Goal: Task Accomplishment & Management: Use online tool/utility

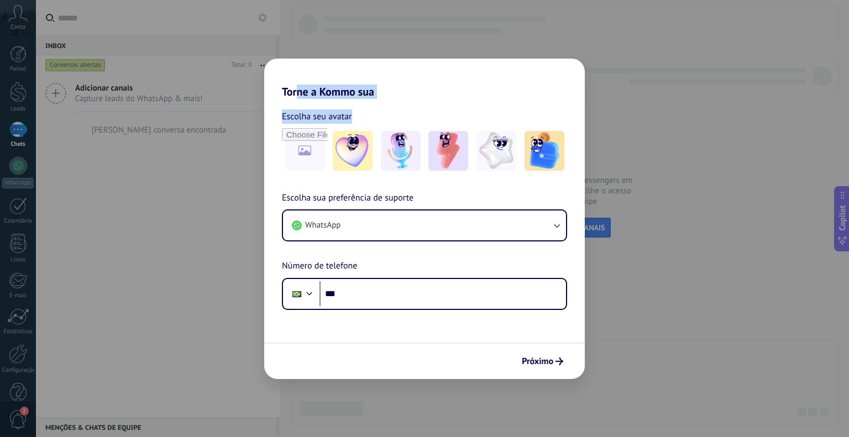
drag, startPoint x: 298, startPoint y: 91, endPoint x: 384, endPoint y: 103, distance: 86.6
click at [384, 103] on div "Torne a Kommo sua Escolha seu avatar Escolha sua preferência de suporte WhatsAp…" at bounding box center [424, 219] width 321 height 321
click at [373, 107] on div "Escolha seu avatar [PERSON_NAME] sua preferência de suporte WhatsApp Número de …" at bounding box center [424, 204] width 321 height 212
click at [396, 198] on span "Escolha sua preferência de suporte" at bounding box center [348, 198] width 132 height 14
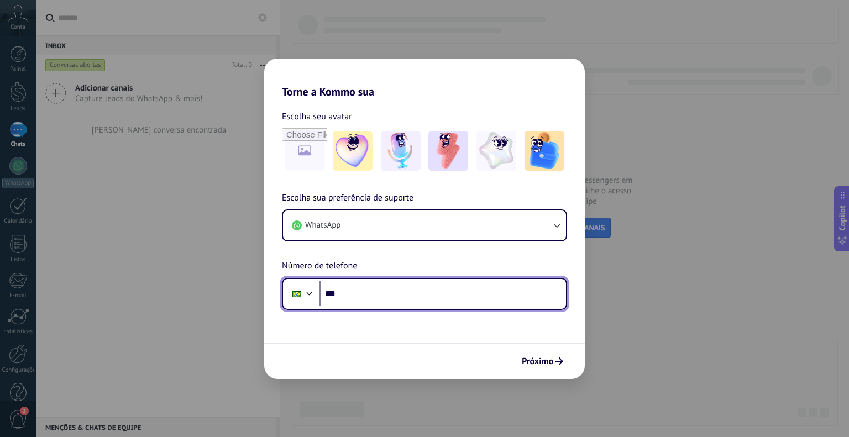
click at [368, 288] on input "***" at bounding box center [442, 293] width 246 height 25
type input "**********"
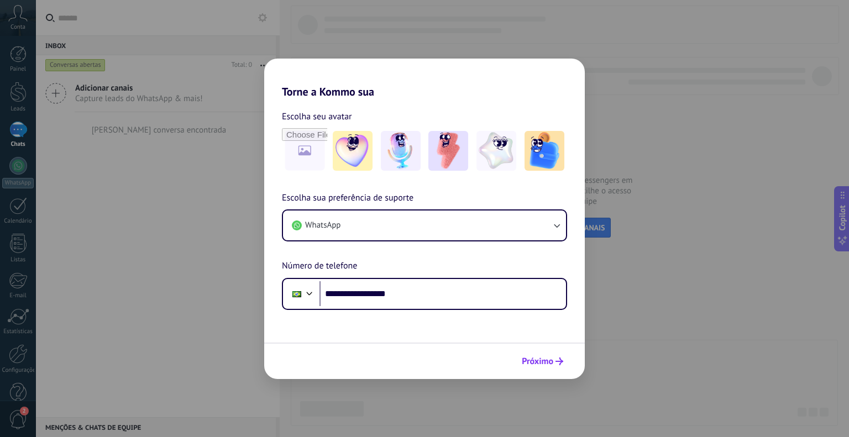
click at [551, 370] on button "Próximo" at bounding box center [542, 361] width 51 height 19
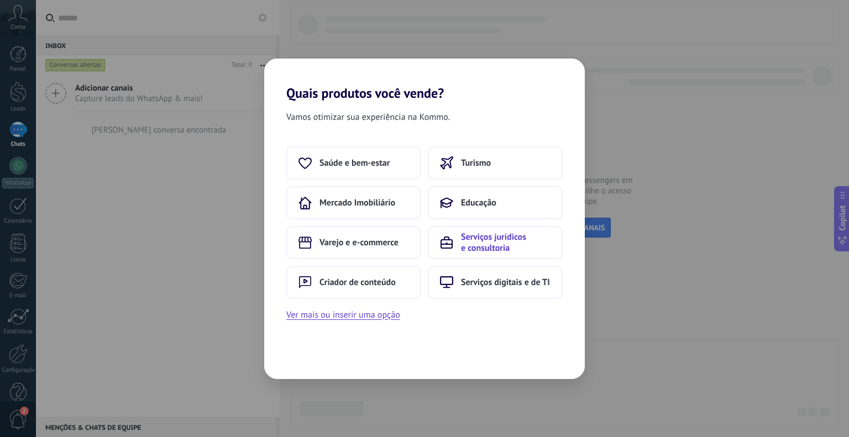
click at [476, 241] on span "Serviços jurídicos e consultoria" at bounding box center [506, 243] width 90 height 22
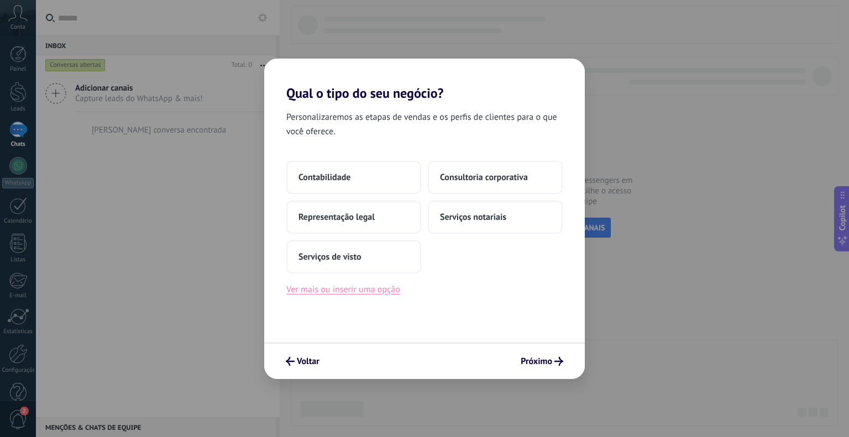
click at [394, 287] on button "Ver mais ou inserir uma opção" at bounding box center [343, 289] width 114 height 14
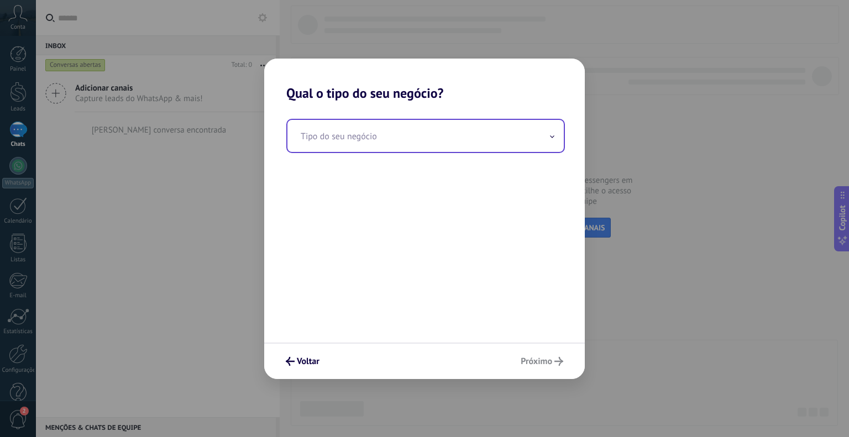
click at [397, 139] on input "text" at bounding box center [425, 136] width 276 height 32
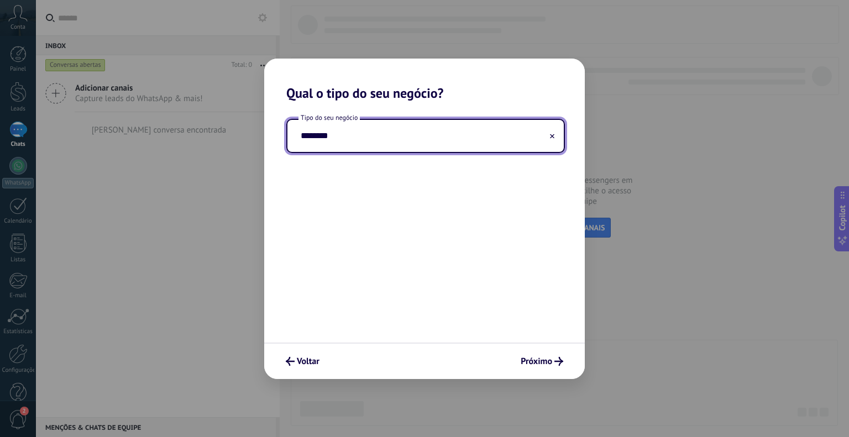
type input "********"
drag, startPoint x: 544, startPoint y: 344, endPoint x: 548, endPoint y: 362, distance: 18.1
click at [546, 355] on div "Voltar Próximo" at bounding box center [424, 361] width 321 height 36
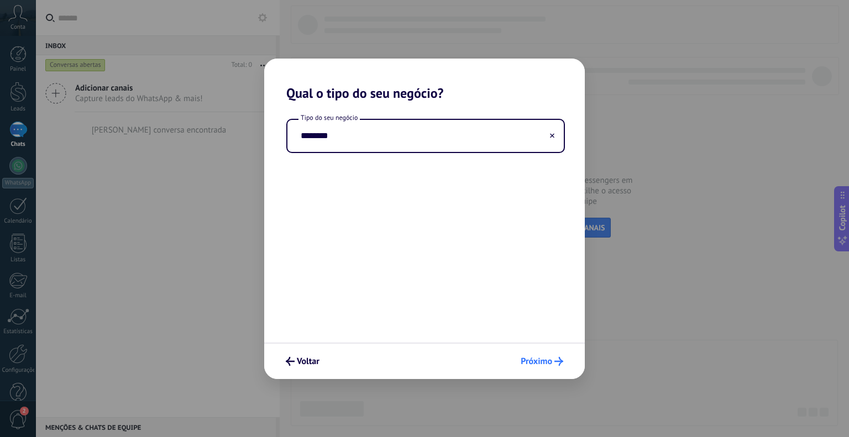
click at [548, 362] on span "Próximo" at bounding box center [537, 362] width 32 height 8
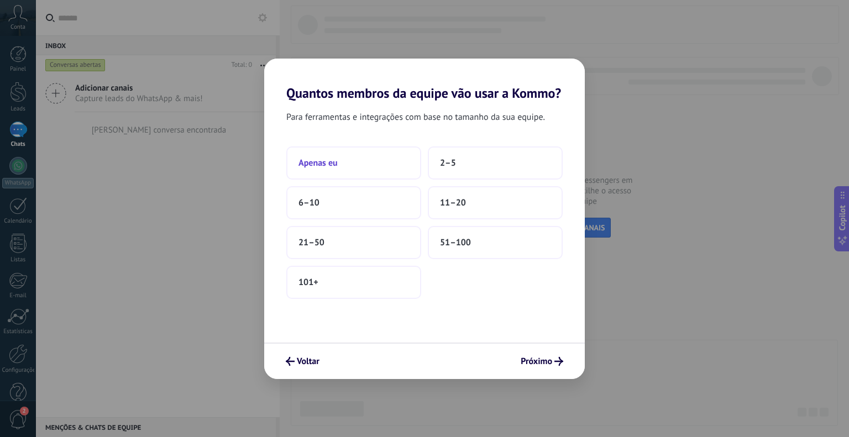
click at [382, 165] on button "Apenas eu" at bounding box center [353, 162] width 135 height 33
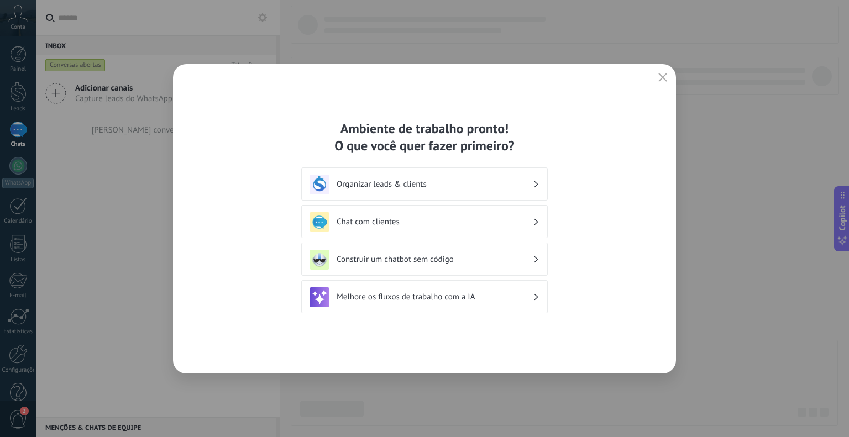
click at [396, 178] on div "Organizar leads & clients" at bounding box center [424, 185] width 230 height 20
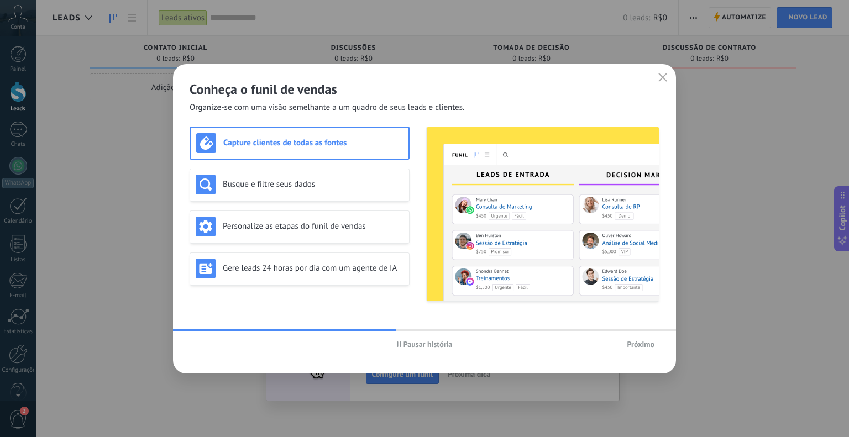
click at [638, 346] on span "Próximo" at bounding box center [641, 344] width 28 height 8
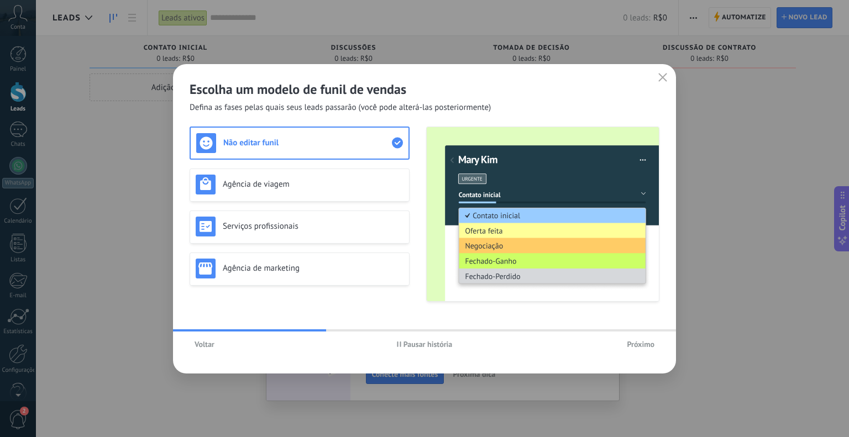
click at [632, 342] on span "Próximo" at bounding box center [641, 344] width 28 height 8
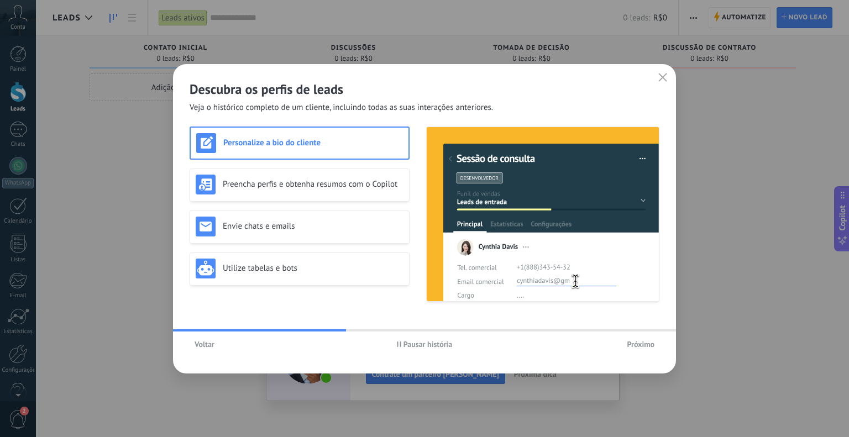
click at [630, 342] on span "Próximo" at bounding box center [641, 344] width 28 height 8
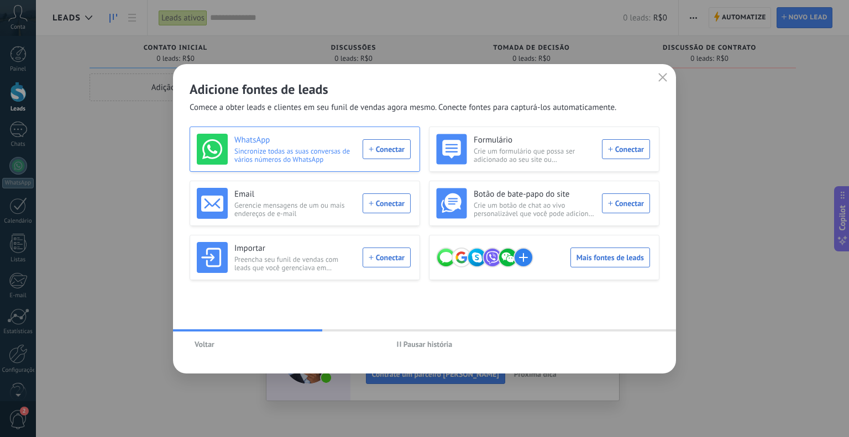
click at [402, 153] on div "WhatsApp Sincronize todas as suas conversas de vários números do WhatsApp Conec…" at bounding box center [304, 149] width 214 height 31
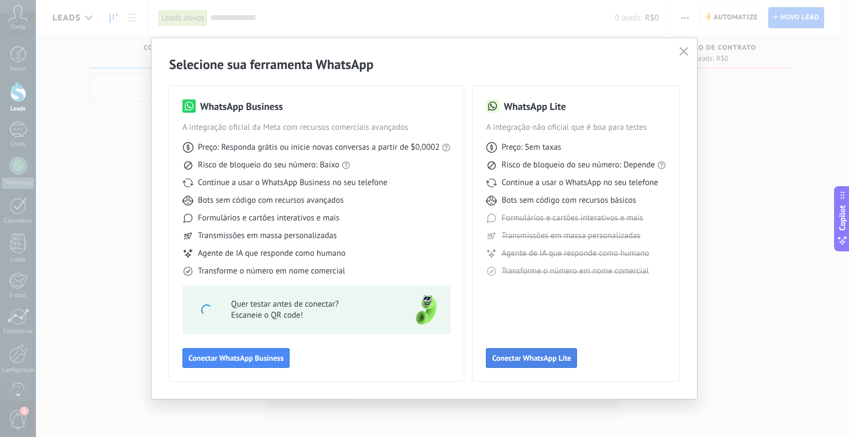
click at [546, 355] on span "Conectar WhatsApp Lite" at bounding box center [531, 358] width 79 height 8
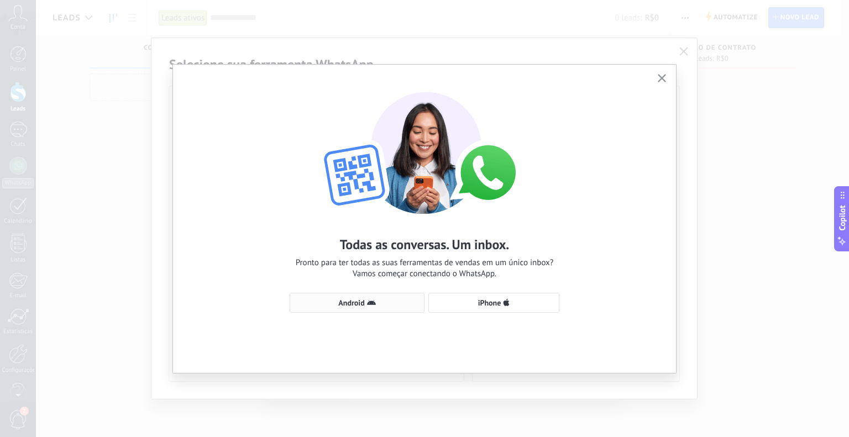
click at [409, 305] on span "Android" at bounding box center [357, 302] width 123 height 9
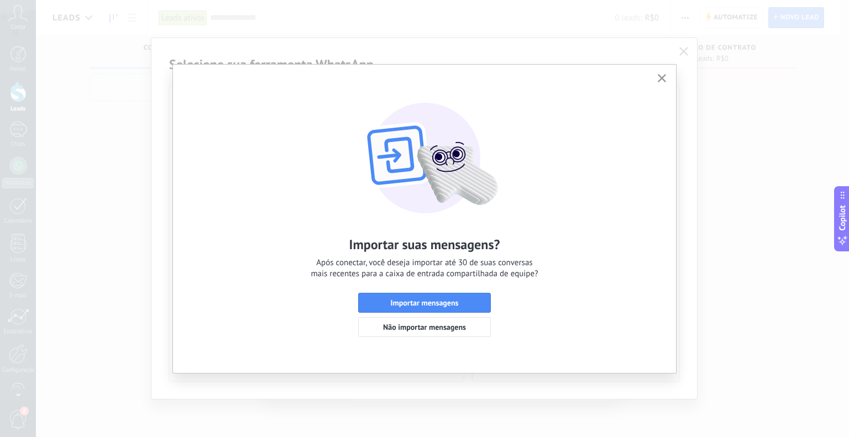
click at [409, 305] on span "Importar mensagens" at bounding box center [425, 303] width 68 height 8
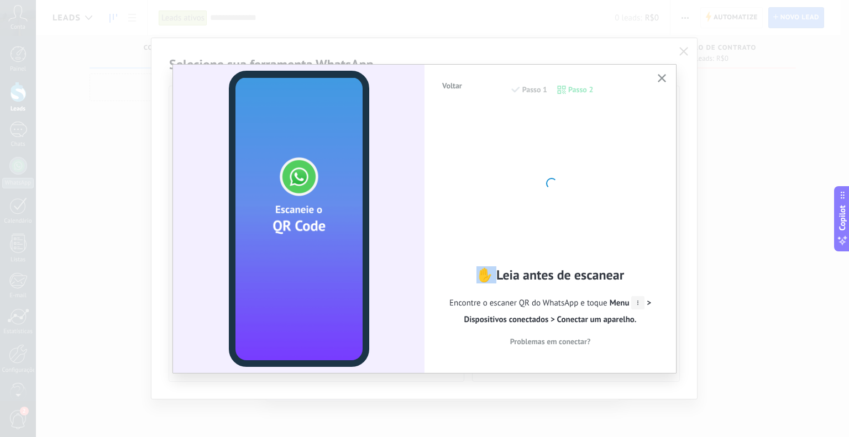
drag, startPoint x: 498, startPoint y: 287, endPoint x: 550, endPoint y: 332, distance: 68.2
click at [544, 329] on div "✋ Leia antes de escanear Encontre o escaner QR do WhatsApp e toque Menu > Dispo…" at bounding box center [550, 232] width 218 height 246
click at [559, 253] on div "✋ Leia antes de escanear Encontre o escaner QR do WhatsApp e toque Menu > Dispo…" at bounding box center [550, 232] width 218 height 246
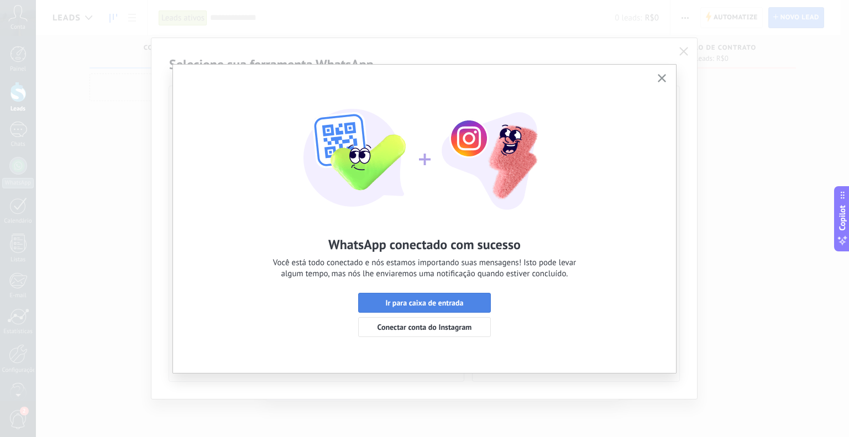
click at [439, 302] on span "Ir para caixa de entrada" at bounding box center [424, 303] width 78 height 8
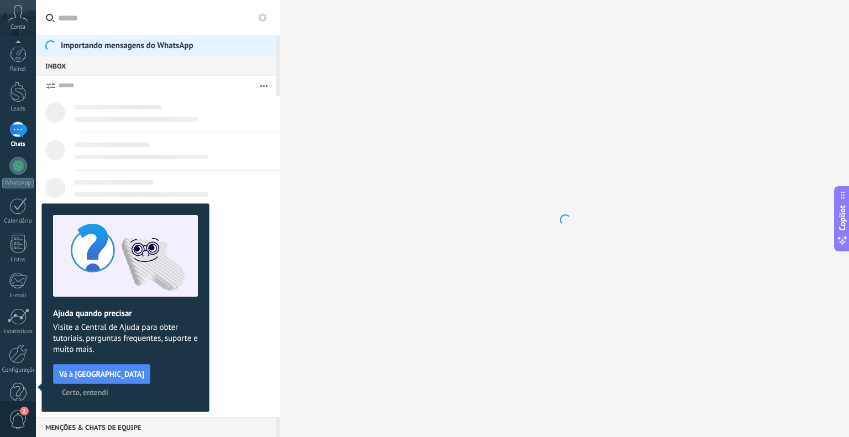
scroll to position [22, 0]
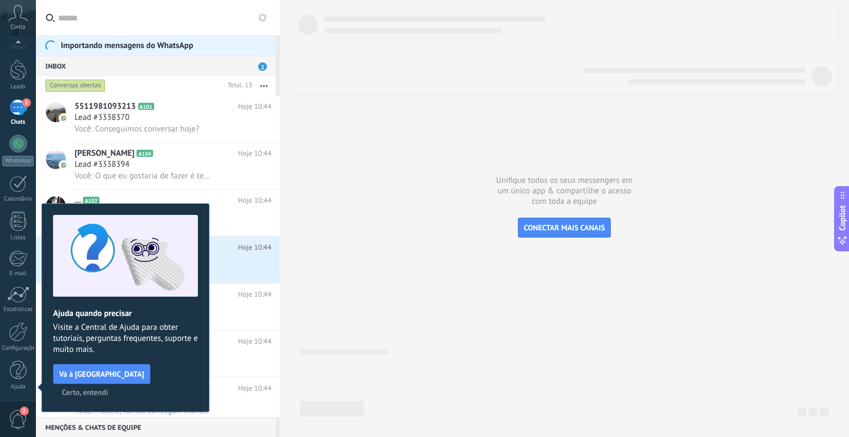
click at [108, 389] on span "Certo, entendi" at bounding box center [85, 393] width 46 height 8
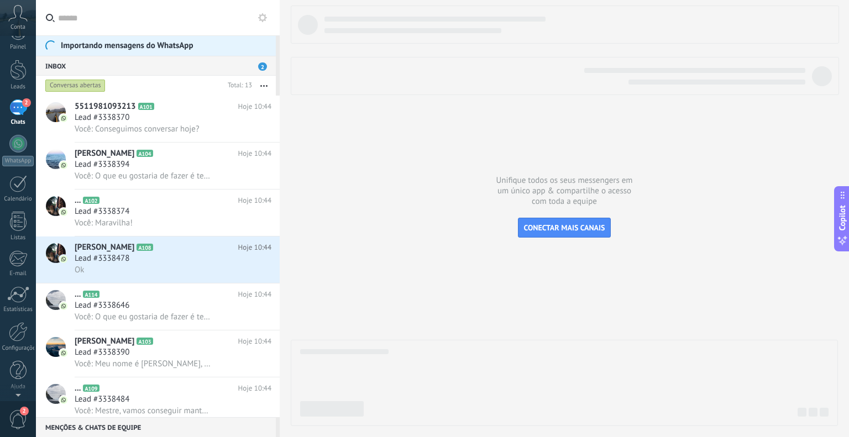
scroll to position [0, 0]
click at [16, 55] on div at bounding box center [18, 54] width 17 height 17
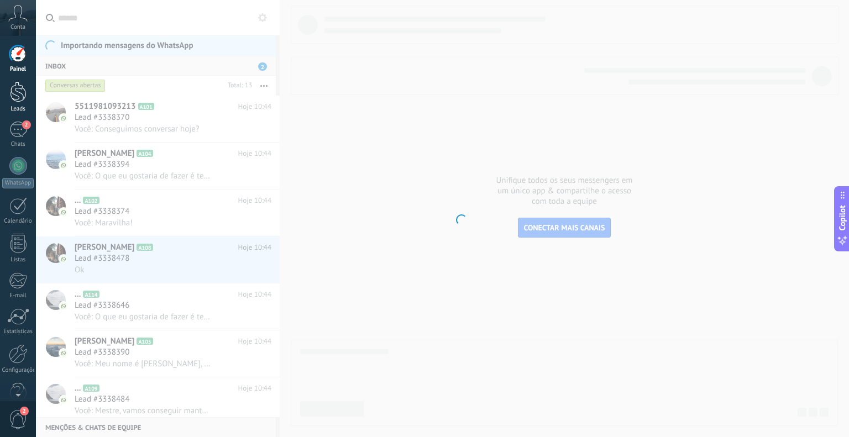
click at [15, 90] on div at bounding box center [18, 92] width 17 height 20
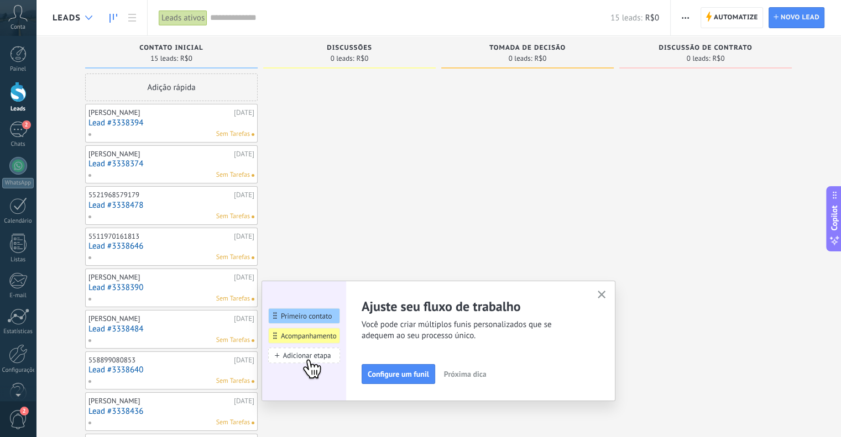
click at [93, 19] on div at bounding box center [89, 18] width 18 height 22
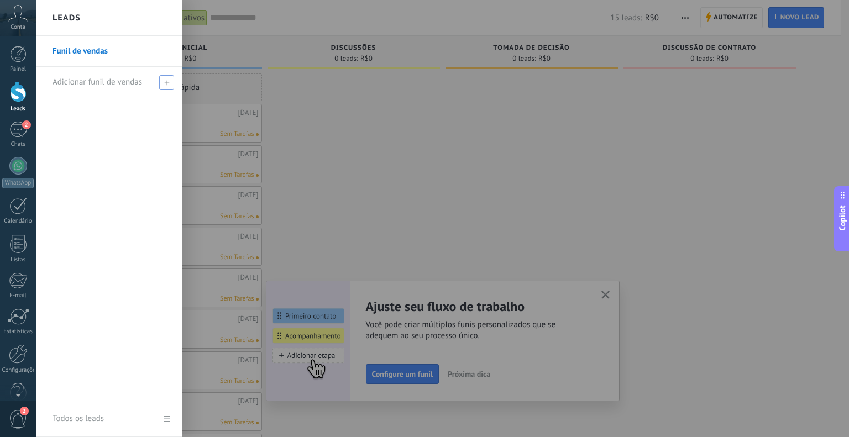
click at [161, 80] on span at bounding box center [166, 82] width 15 height 15
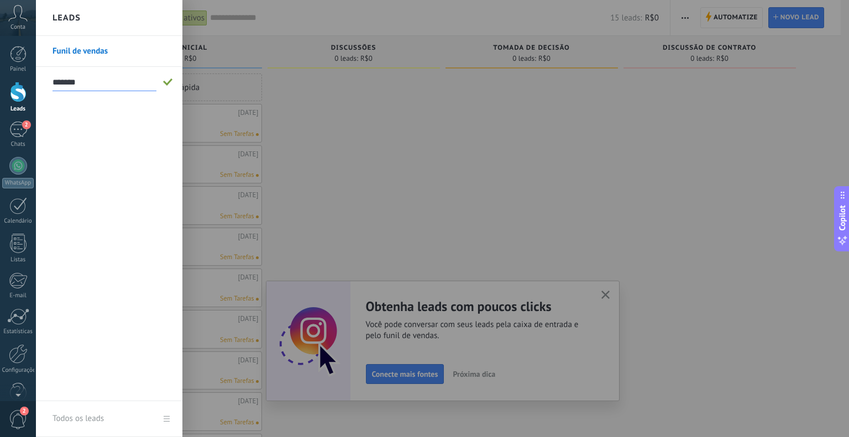
type input "*******"
click at [169, 81] on span at bounding box center [168, 82] width 10 height 8
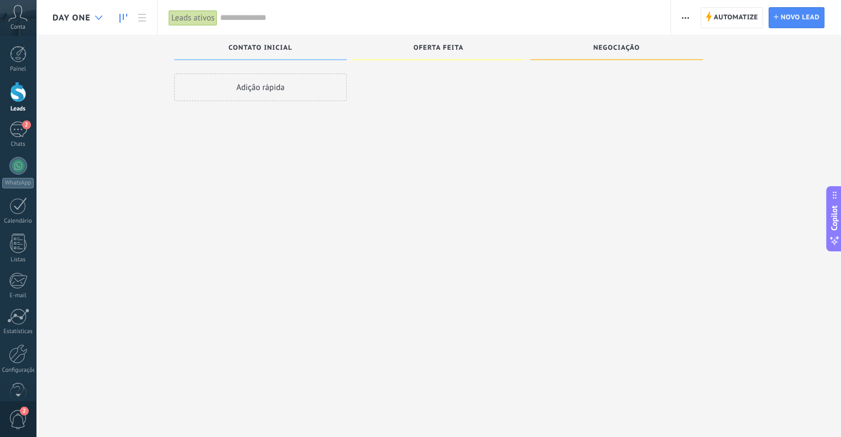
click at [102, 19] on div at bounding box center [99, 18] width 18 height 22
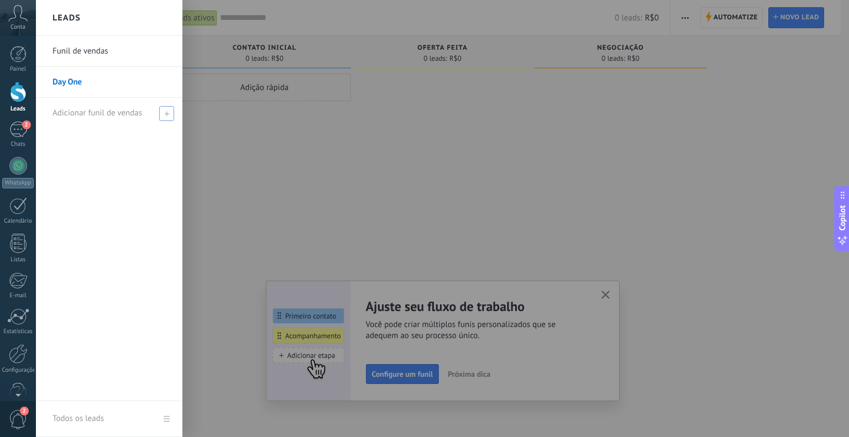
click at [162, 112] on span at bounding box center [166, 113] width 15 height 15
click at [105, 108] on input "text" at bounding box center [105, 113] width 104 height 18
type input "**********"
click at [169, 112] on span at bounding box center [168, 113] width 10 height 8
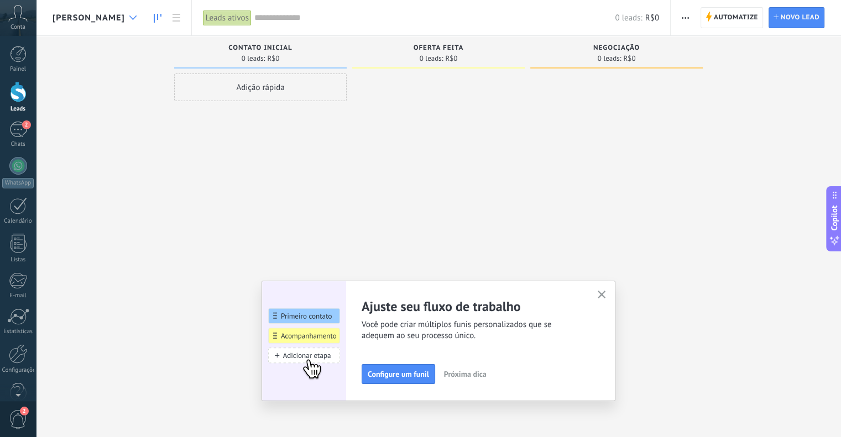
click at [126, 22] on div at bounding box center [133, 18] width 18 height 22
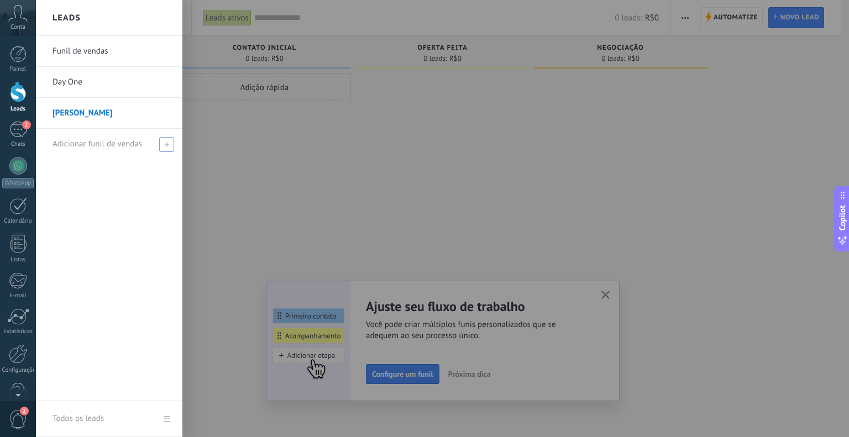
click at [164, 143] on icon at bounding box center [166, 144] width 5 height 5
type input "*********"
click at [161, 141] on div "*********" at bounding box center [112, 144] width 119 height 30
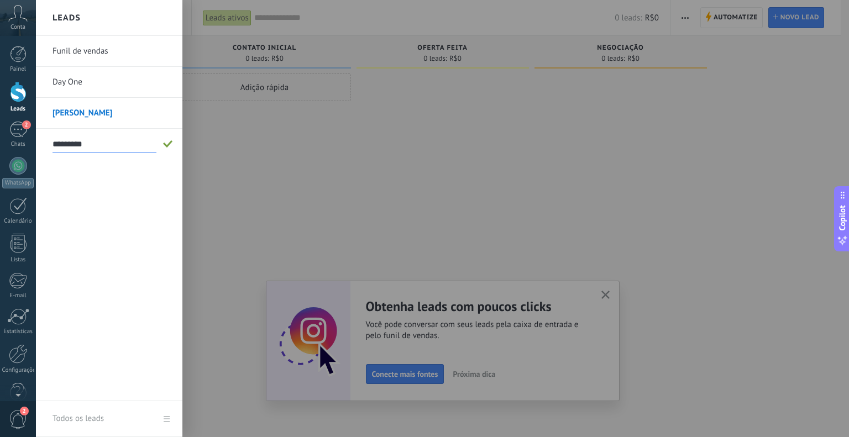
type input "*********"
click at [166, 146] on span at bounding box center [168, 144] width 10 height 8
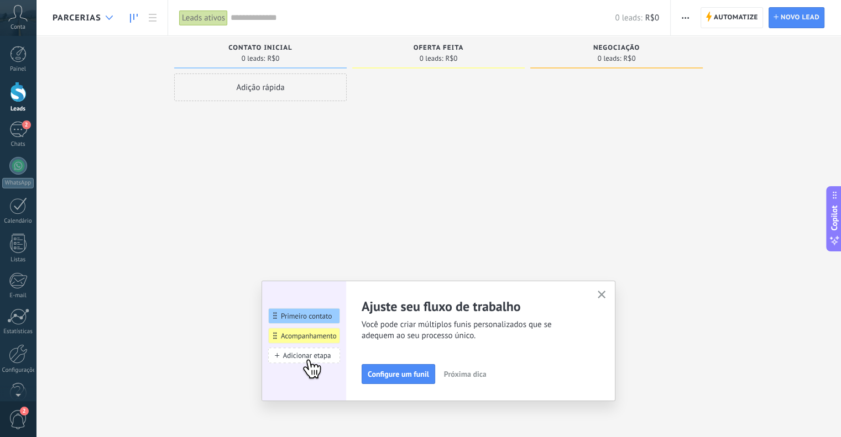
click at [106, 23] on div at bounding box center [109, 18] width 18 height 22
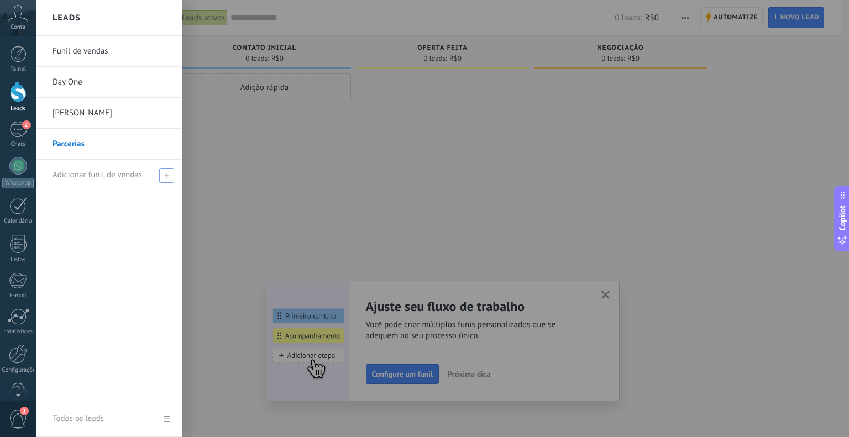
click at [166, 173] on icon at bounding box center [166, 175] width 5 height 5
type input "**********"
click at [166, 173] on span at bounding box center [168, 175] width 10 height 8
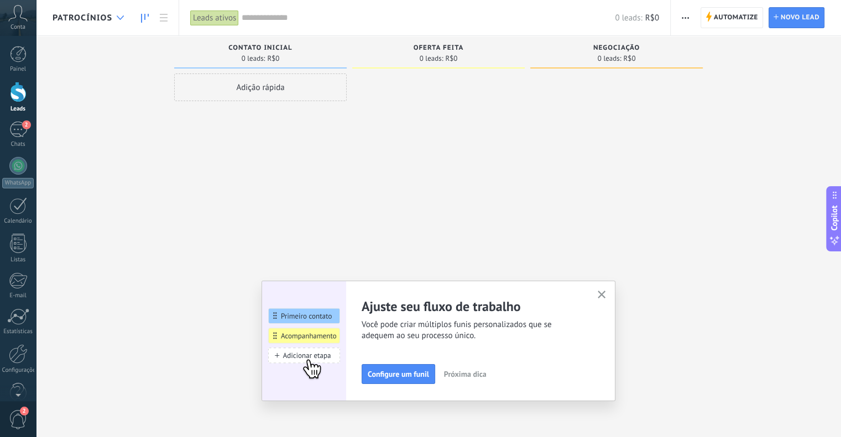
click at [114, 18] on div at bounding box center [120, 18] width 18 height 22
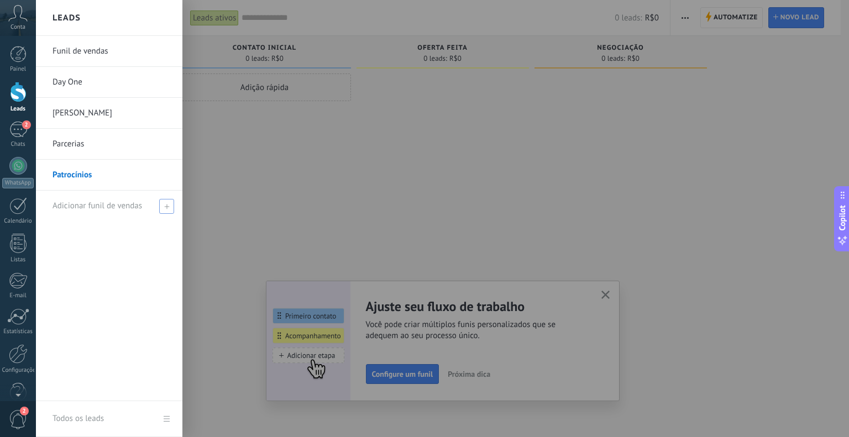
click at [165, 207] on icon at bounding box center [166, 206] width 5 height 5
type input "********"
click at [169, 207] on span at bounding box center [168, 206] width 10 height 8
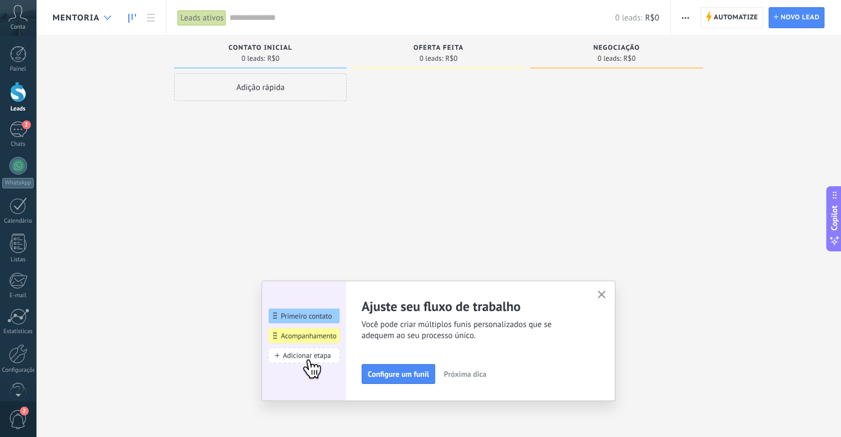
click at [101, 16] on div at bounding box center [107, 18] width 18 height 22
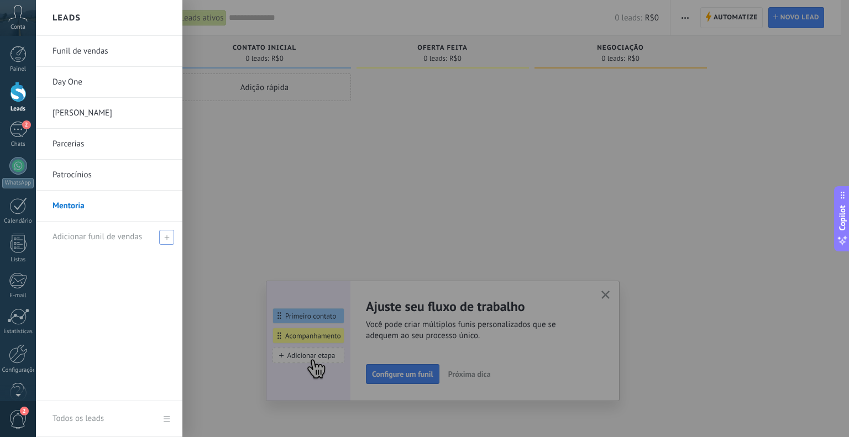
click at [164, 243] on span at bounding box center [166, 237] width 15 height 15
type input "**********"
click at [165, 240] on span at bounding box center [168, 237] width 10 height 8
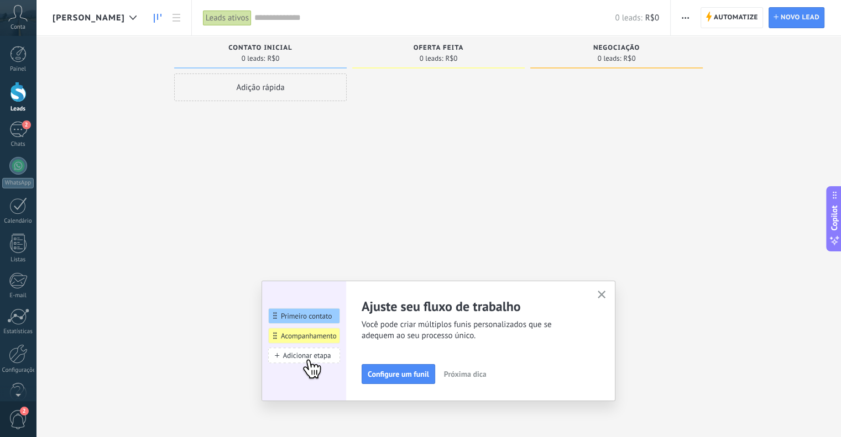
click at [88, 28] on div "[PERSON_NAME]" at bounding box center [98, 17] width 90 height 35
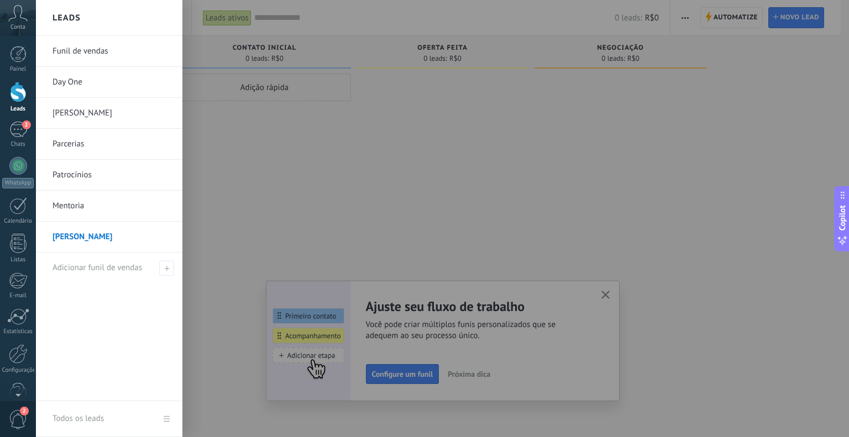
click at [91, 50] on link "Funil de vendas" at bounding box center [112, 51] width 119 height 31
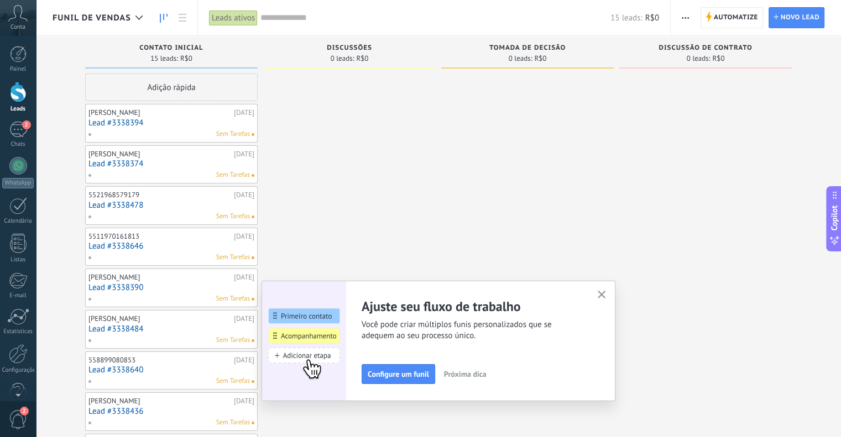
click at [681, 17] on icon "button" at bounding box center [684, 18] width 7 height 2
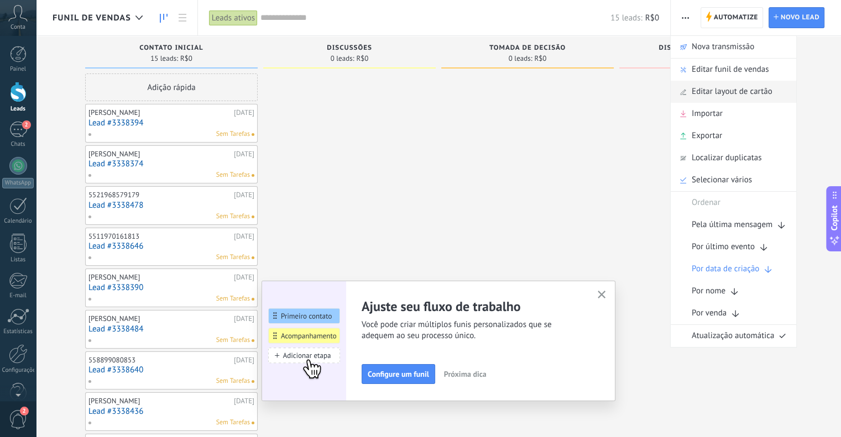
click at [701, 88] on span "Editar layout de cartão" at bounding box center [731, 92] width 81 height 22
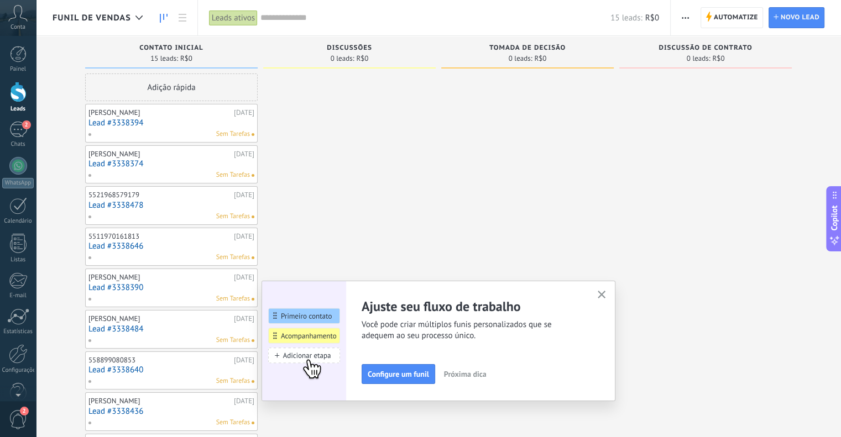
click at [689, 16] on span "button" at bounding box center [684, 17] width 7 height 21
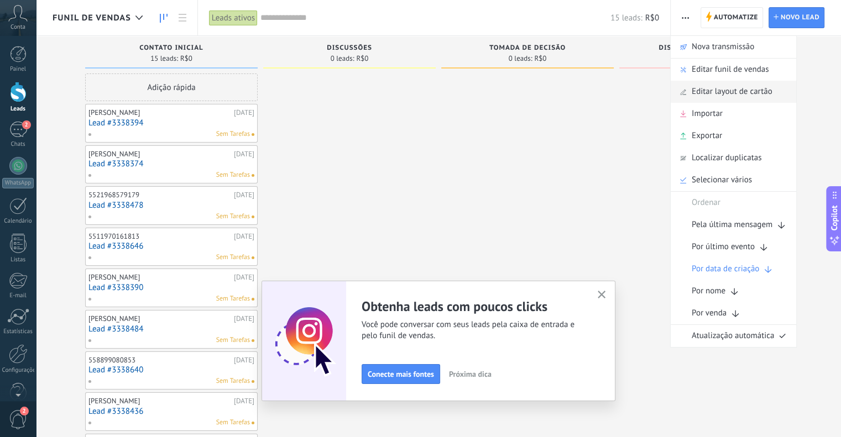
click at [695, 91] on span "Editar layout de cartão" at bounding box center [731, 92] width 81 height 22
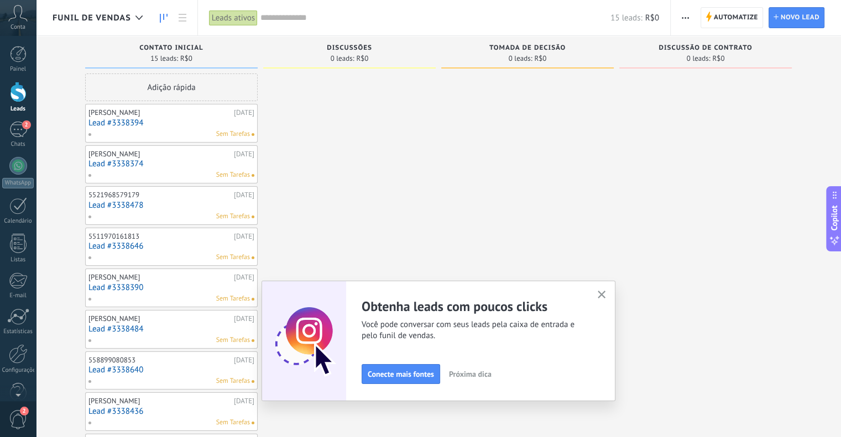
click at [686, 17] on icon "button" at bounding box center [684, 18] width 7 height 2
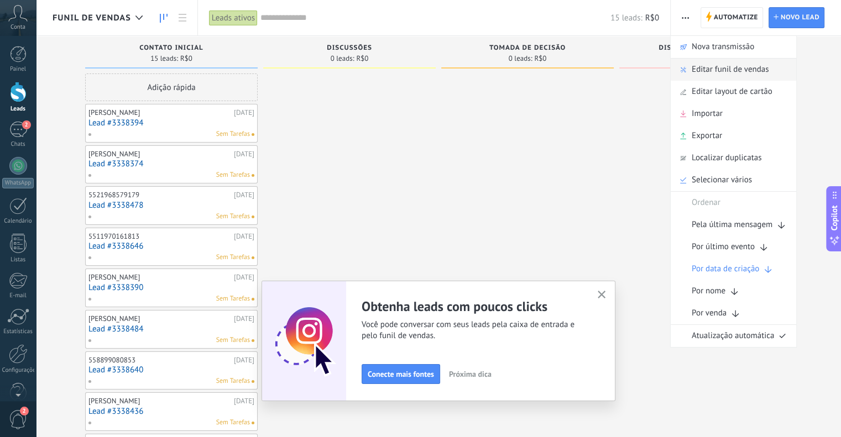
click at [699, 75] on span "Editar funil de vendas" at bounding box center [729, 70] width 77 height 22
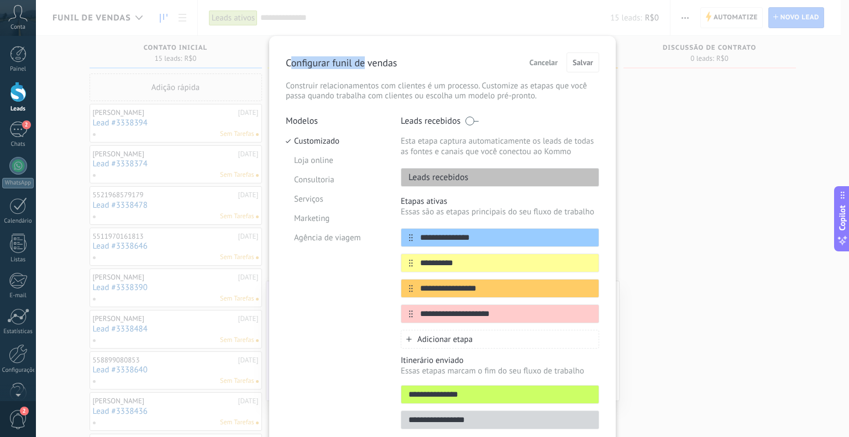
drag, startPoint x: 288, startPoint y: 60, endPoint x: 363, endPoint y: 66, distance: 74.8
click at [363, 66] on p "Configurar funil de vendas" at bounding box center [341, 62] width 111 height 13
click at [334, 81] on p "Construir relacionamentos com clientes é um processo. Customize as etapas que v…" at bounding box center [442, 91] width 313 height 20
drag, startPoint x: 282, startPoint y: 64, endPoint x: 443, endPoint y: 72, distance: 161.1
click at [443, 73] on div "**********" at bounding box center [442, 244] width 347 height 417
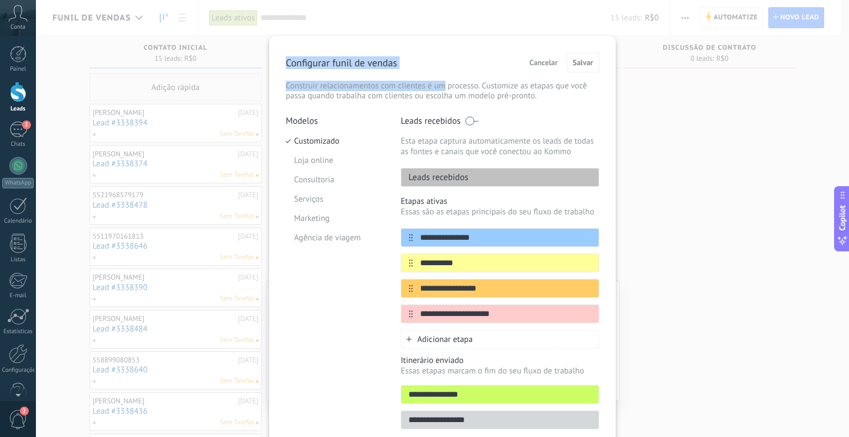
click at [443, 72] on div "Configurar funil de vendas Cancelar Salvar Construir relacionamentos com client…" at bounding box center [442, 77] width 313 height 49
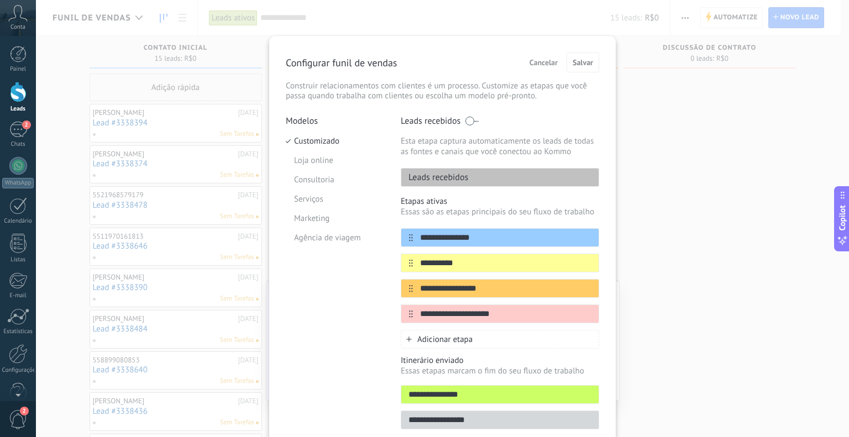
click at [429, 362] on p "Itinerário enviado" at bounding box center [500, 360] width 198 height 11
click at [373, 57] on p "Configurar funil de vendas" at bounding box center [341, 62] width 111 height 13
drag, startPoint x: 389, startPoint y: 58, endPoint x: 292, endPoint y: 50, distance: 97.6
click at [344, 60] on p "Configurar funil de vendas" at bounding box center [341, 62] width 111 height 13
click at [291, 51] on div "**********" at bounding box center [442, 244] width 347 height 417
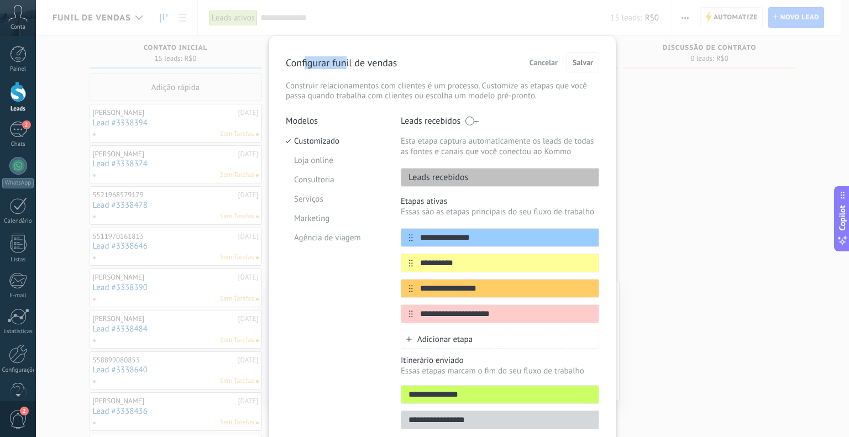
drag, startPoint x: 313, startPoint y: 56, endPoint x: 442, endPoint y: 83, distance: 132.2
click at [437, 81] on div "Configurar funil de vendas Cancelar Salvar Construir relacionamentos com client…" at bounding box center [442, 77] width 313 height 49
drag, startPoint x: 431, startPoint y: 120, endPoint x: 440, endPoint y: 122, distance: 9.5
click at [440, 122] on p "Leads recebidos" at bounding box center [431, 121] width 60 height 11
drag, startPoint x: 350, startPoint y: 75, endPoint x: 389, endPoint y: 72, distance: 38.8
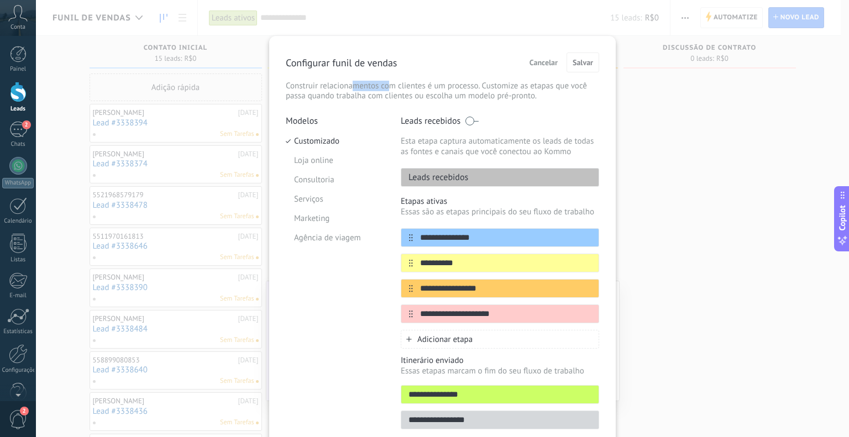
click at [389, 72] on div "Configurar funil de vendas Cancelar Salvar Construir relacionamentos com client…" at bounding box center [442, 77] width 313 height 49
drag, startPoint x: 385, startPoint y: 62, endPoint x: 342, endPoint y: 55, distance: 43.2
click at [342, 55] on div "Configurar funil de vendas Cancelar Salvar" at bounding box center [442, 63] width 313 height 20
click at [314, 117] on div "**********" at bounding box center [442, 245] width 313 height 384
click at [542, 53] on div "Cancelar Salvar" at bounding box center [561, 63] width 75 height 20
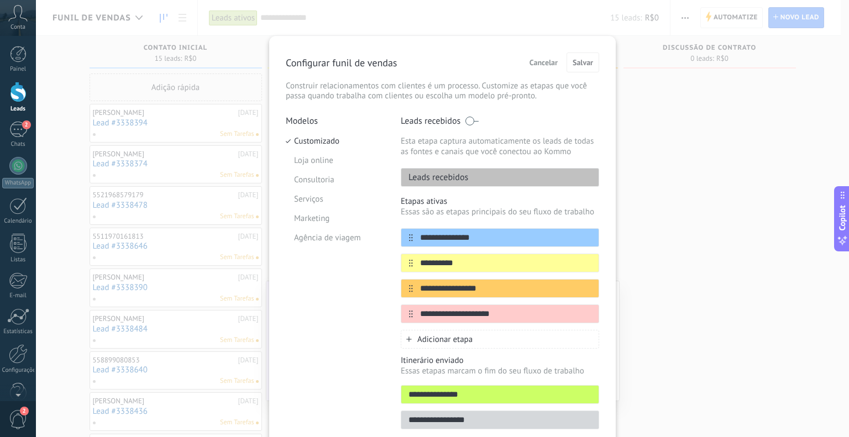
drag, startPoint x: 539, startPoint y: 58, endPoint x: 403, endPoint y: 45, distance: 136.6
click at [539, 59] on span "Cancelar" at bounding box center [543, 63] width 28 height 8
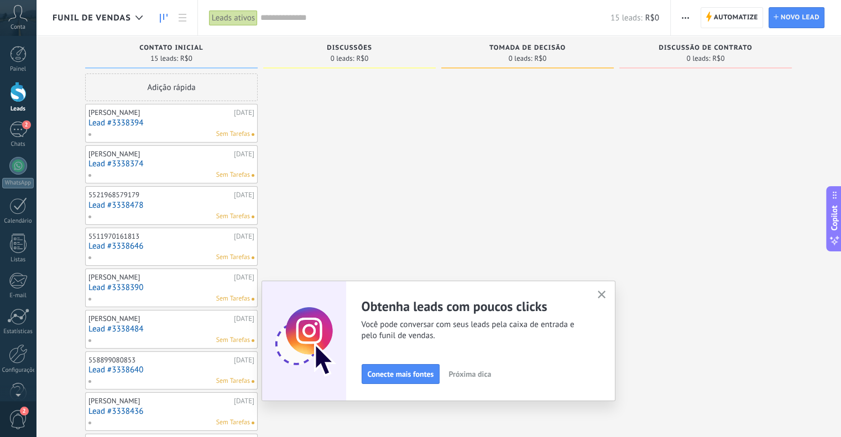
click at [128, 17] on span "Funil de vendas" at bounding box center [92, 18] width 78 height 11
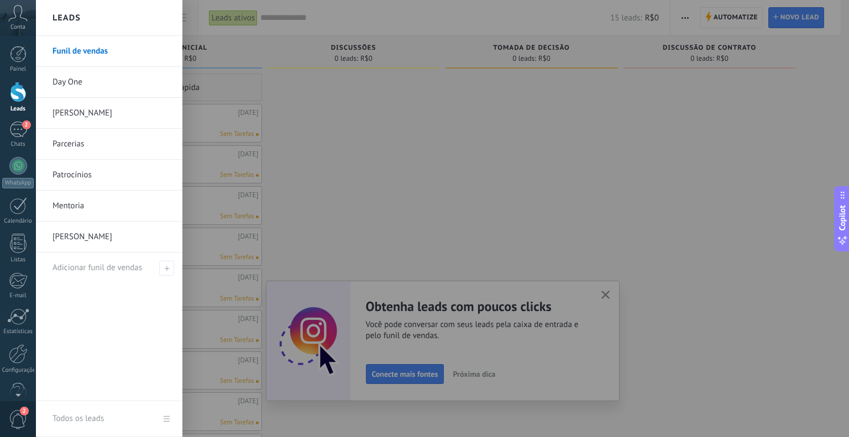
click at [67, 17] on h2 "Leads" at bounding box center [67, 18] width 28 height 35
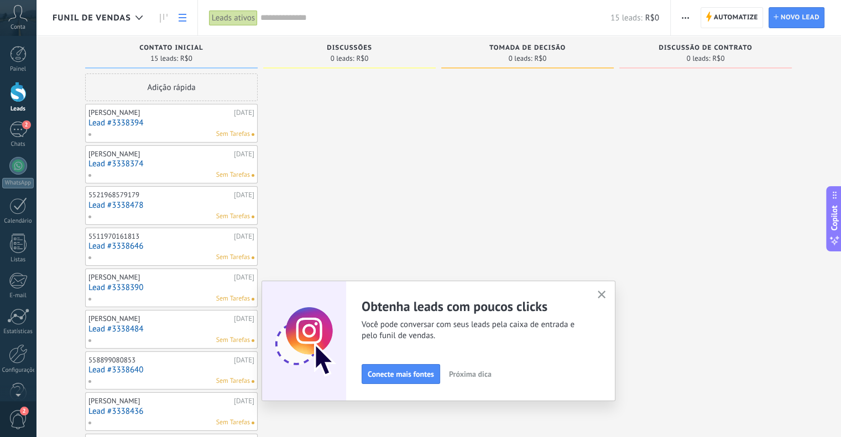
click at [183, 20] on icon at bounding box center [183, 18] width 8 height 8
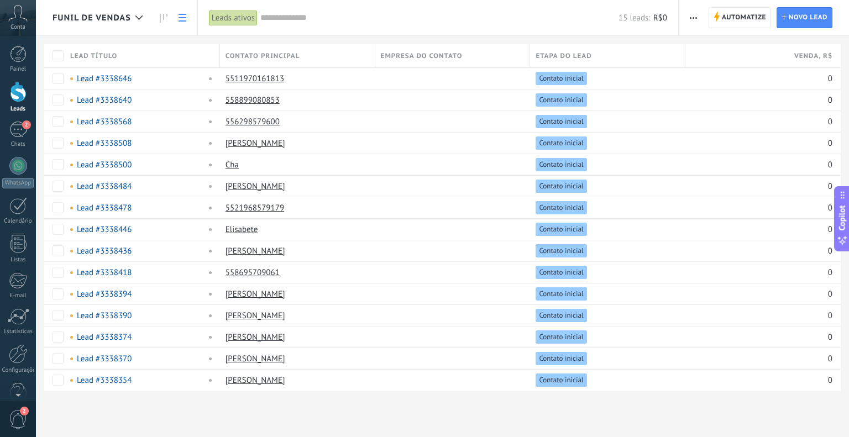
click at [162, 19] on icon at bounding box center [164, 18] width 8 height 9
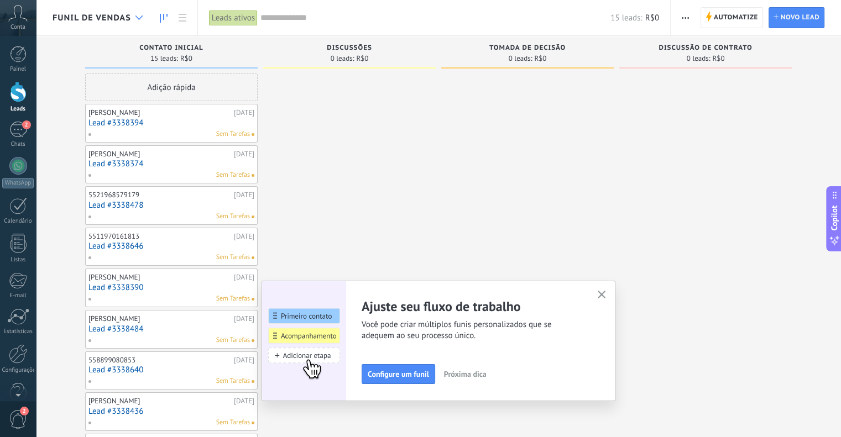
click at [137, 16] on icon at bounding box center [138, 17] width 7 height 4
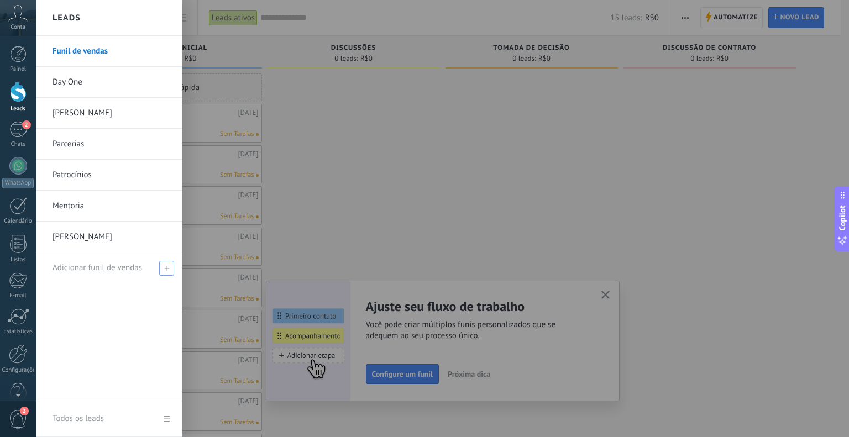
click at [117, 264] on span "Adicionar funil de vendas" at bounding box center [98, 268] width 90 height 11
click at [69, 77] on link "Day One" at bounding box center [112, 82] width 119 height 31
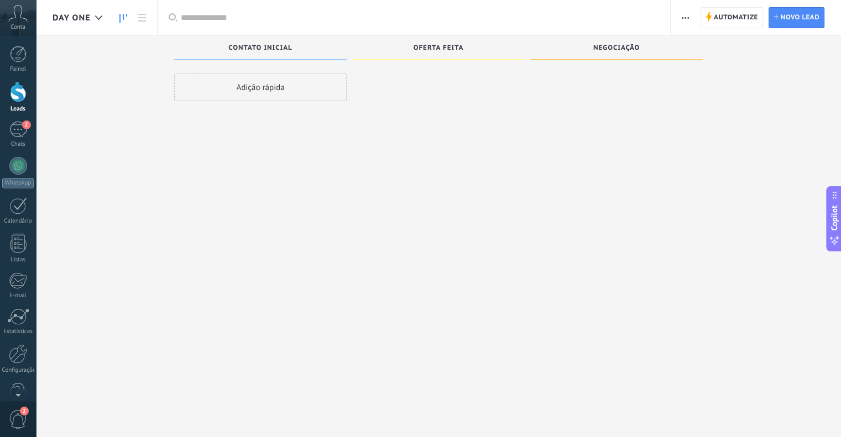
click at [87, 24] on div "Day One" at bounding box center [80, 17] width 55 height 35
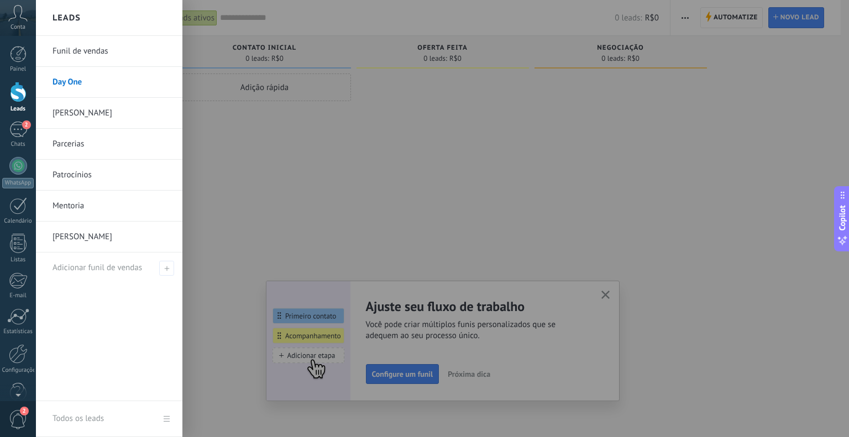
click at [75, 46] on link "Funil de vendas" at bounding box center [112, 51] width 119 height 31
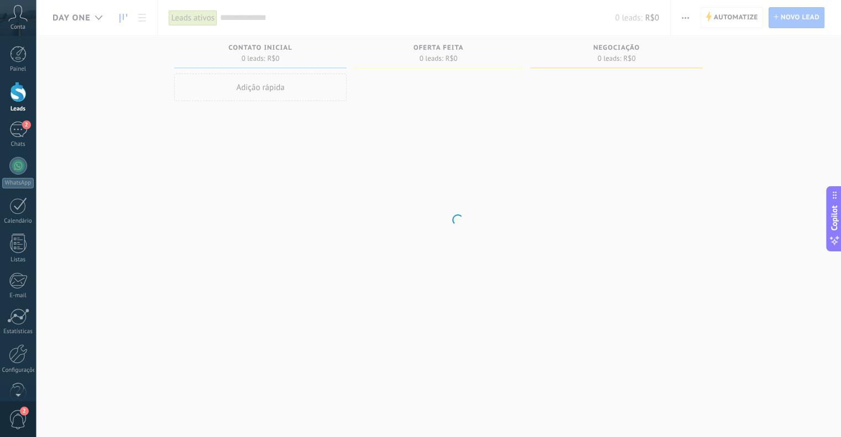
click at [91, 18] on body ".abccls-1,.abccls-2{fill-rule:evenodd}.abccls-2{fill:#fff} .abfcls-1{fill:none}…" at bounding box center [420, 218] width 841 height 437
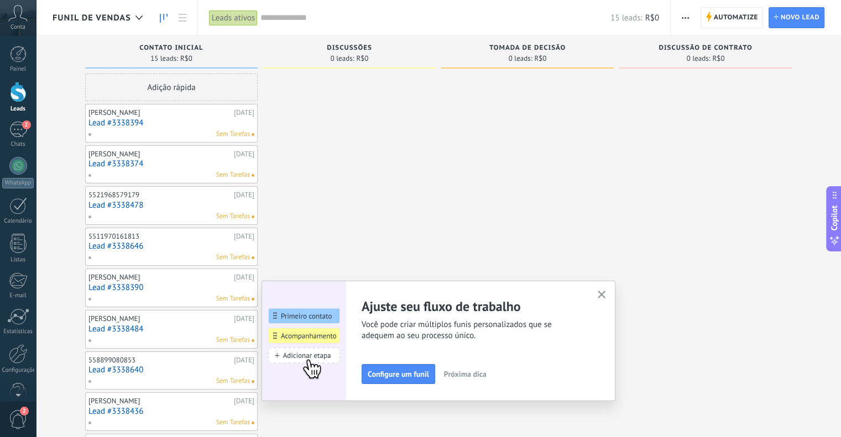
click at [89, 22] on span "Funil de vendas" at bounding box center [92, 18] width 78 height 11
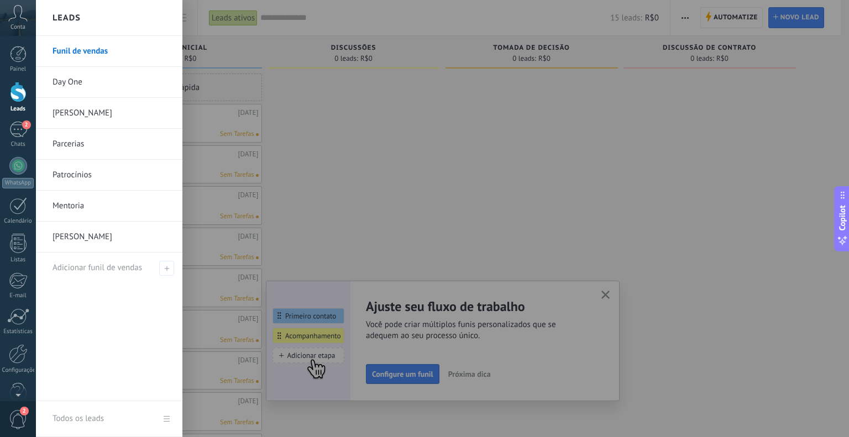
click at [76, 47] on link "Funil de vendas" at bounding box center [112, 51] width 119 height 31
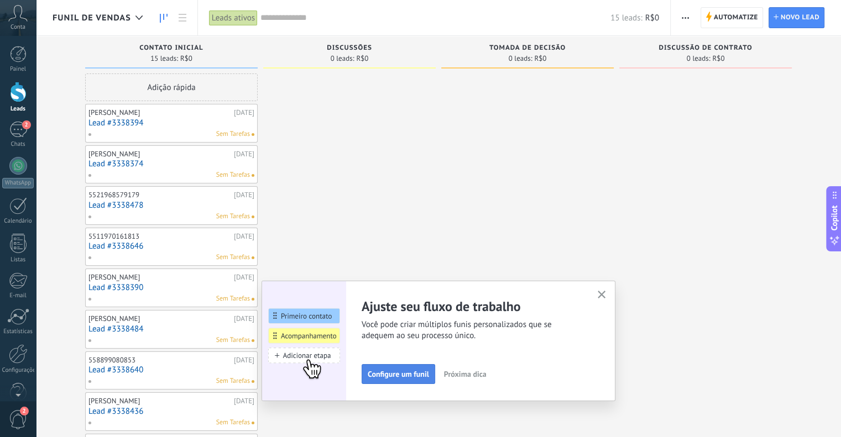
click at [427, 373] on span "Configure um funil" at bounding box center [398, 374] width 61 height 8
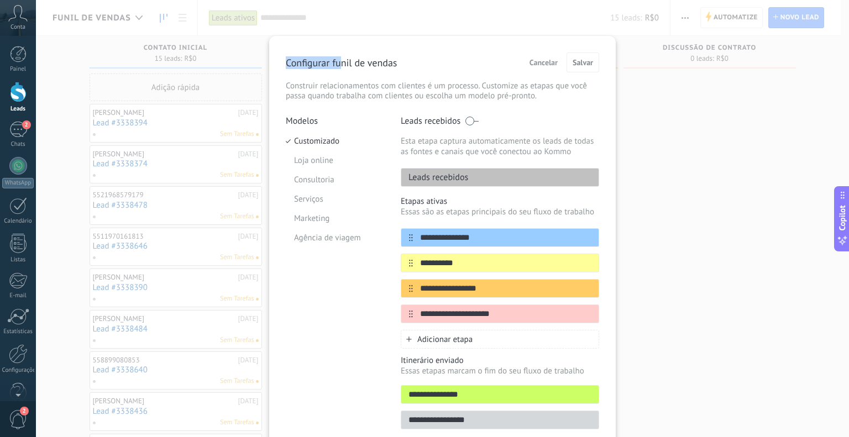
drag, startPoint x: 283, startPoint y: 61, endPoint x: 365, endPoint y: 61, distance: 81.8
click at [365, 61] on div "**********" at bounding box center [442, 244] width 347 height 417
click at [532, 59] on span "Cancelar" at bounding box center [543, 63] width 28 height 8
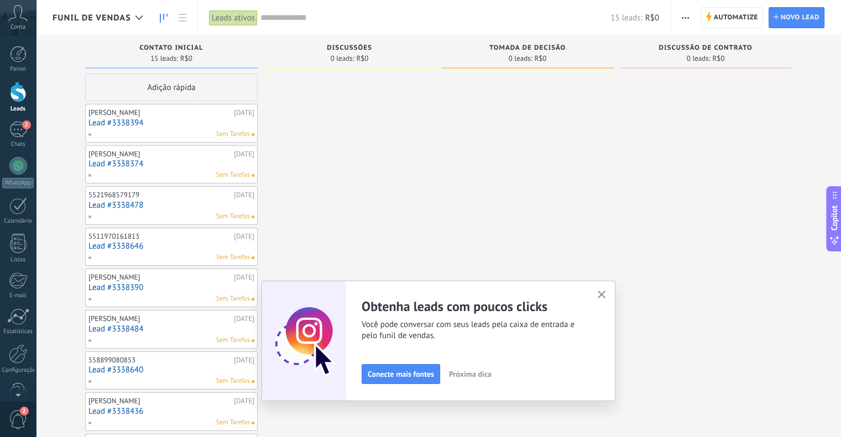
click at [688, 15] on span "button" at bounding box center [684, 17] width 7 height 21
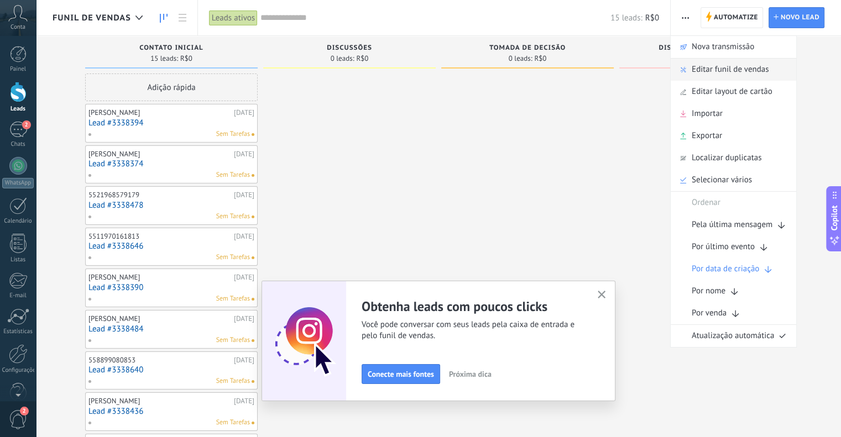
click at [736, 63] on span "Editar funil de vendas" at bounding box center [729, 70] width 77 height 22
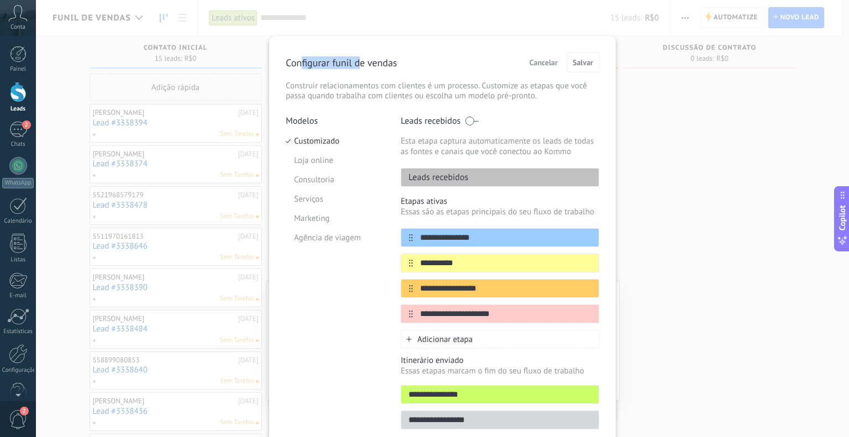
drag, startPoint x: 322, startPoint y: 61, endPoint x: 376, endPoint y: 66, distance: 54.9
click at [373, 66] on p "Configurar funil de vendas" at bounding box center [341, 62] width 111 height 13
click at [376, 66] on p "Configurar funil de vendas" at bounding box center [341, 62] width 111 height 13
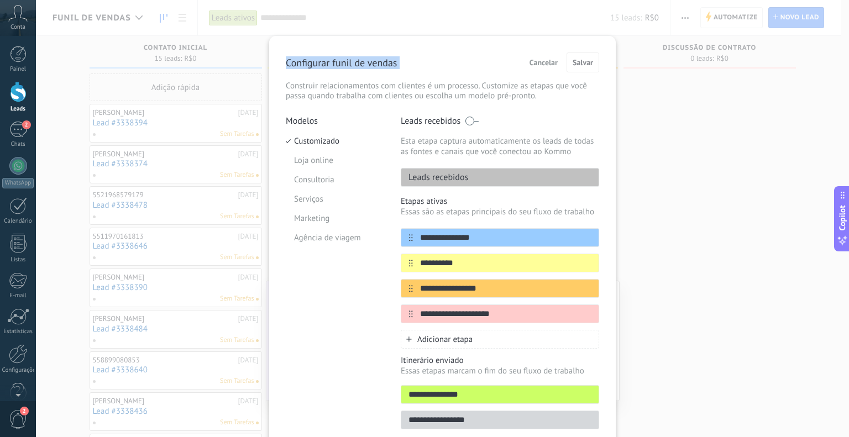
click at [376, 66] on p "Configurar funil de vendas" at bounding box center [341, 62] width 111 height 13
click at [311, 158] on li "Loja online" at bounding box center [335, 160] width 98 height 19
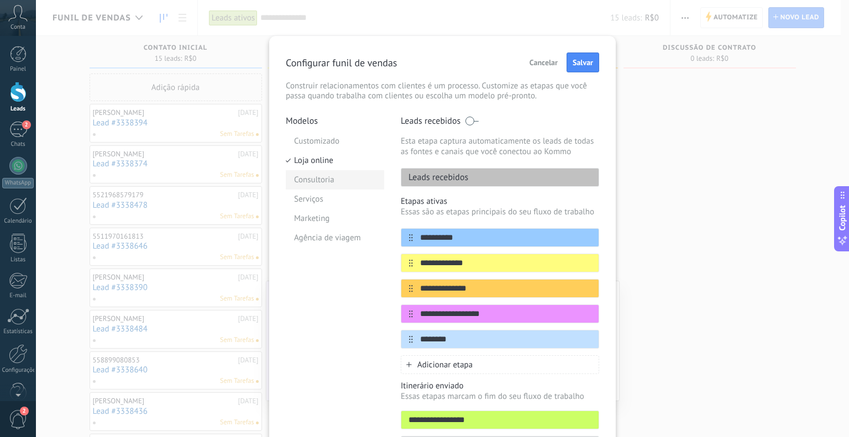
click at [312, 180] on li "Consultoria" at bounding box center [335, 179] width 98 height 19
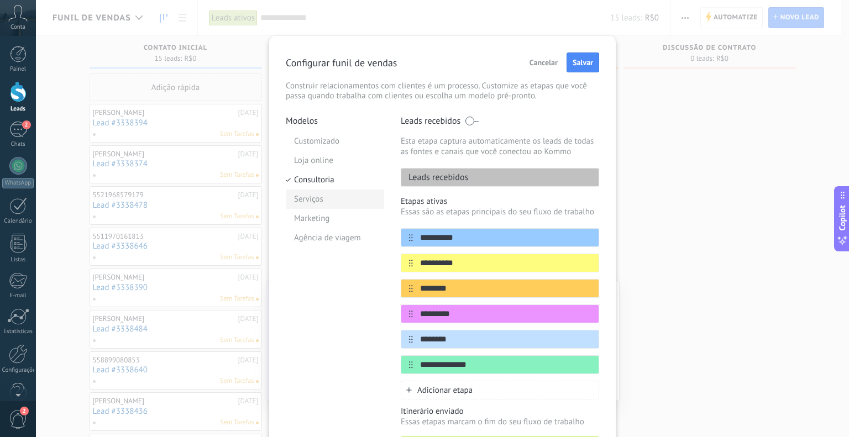
click at [314, 197] on li "Serviços" at bounding box center [335, 199] width 98 height 19
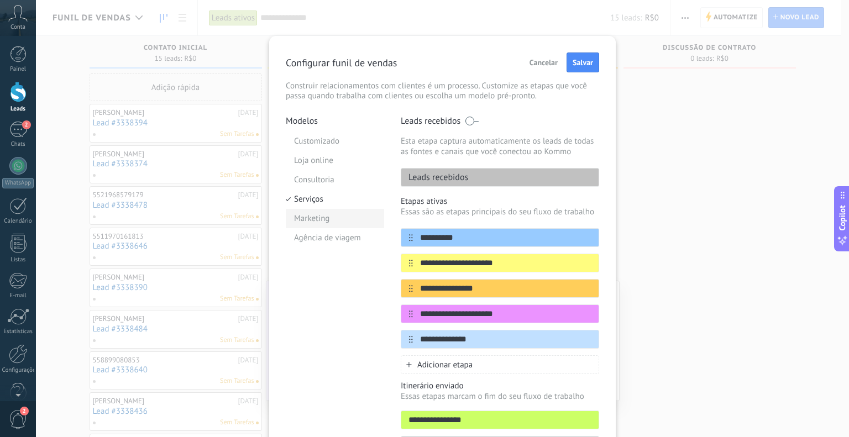
click at [316, 215] on li "Marketing" at bounding box center [335, 218] width 98 height 19
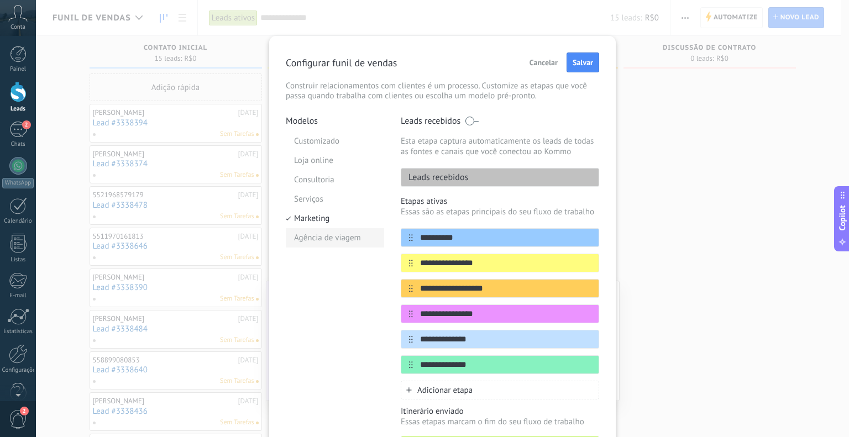
click at [318, 238] on li "Agência de viagem" at bounding box center [335, 237] width 98 height 19
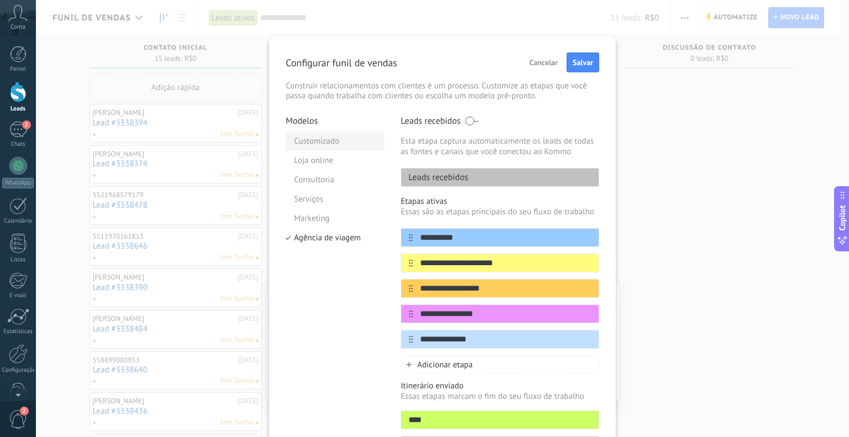
click at [329, 138] on li "Customizado" at bounding box center [335, 141] width 98 height 19
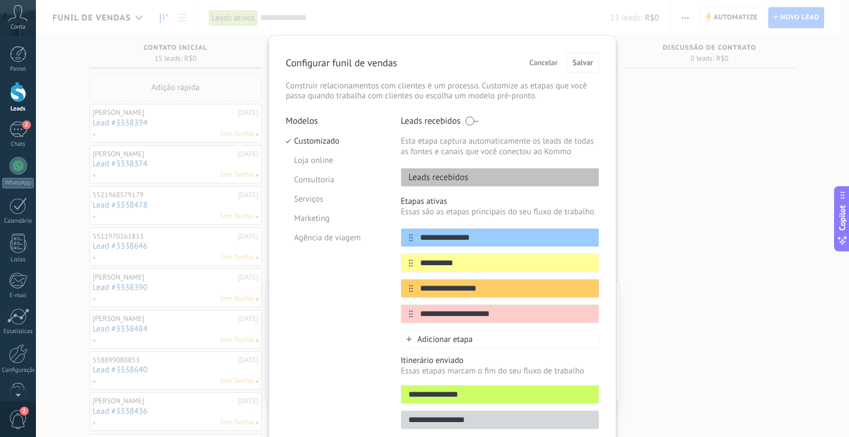
click at [410, 118] on p "Leads recebidos" at bounding box center [431, 121] width 60 height 11
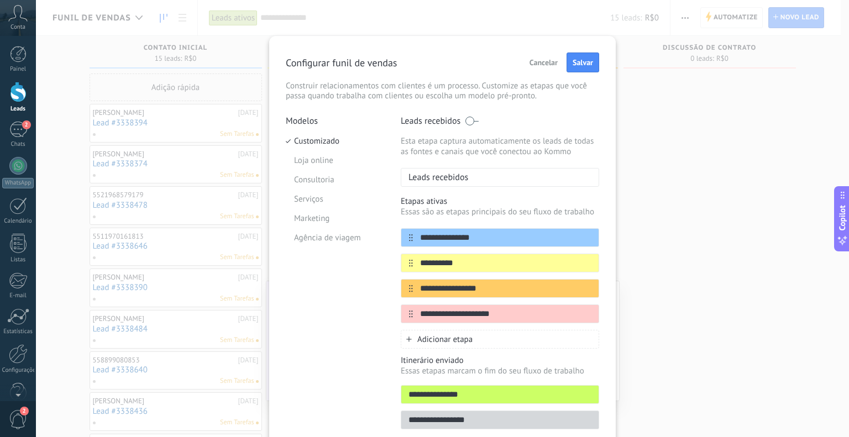
click at [334, 62] on p "Configurar funil de vendas" at bounding box center [341, 62] width 111 height 13
click at [540, 63] on span "Cancelar" at bounding box center [543, 63] width 28 height 8
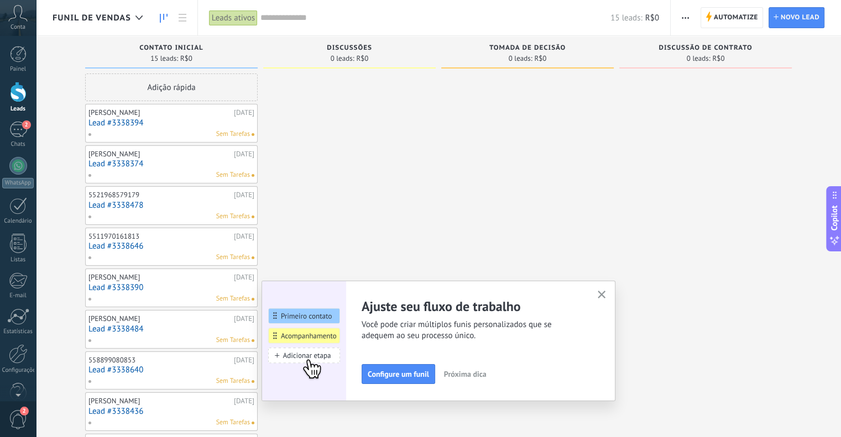
click at [604, 296] on use "button" at bounding box center [601, 295] width 8 height 8
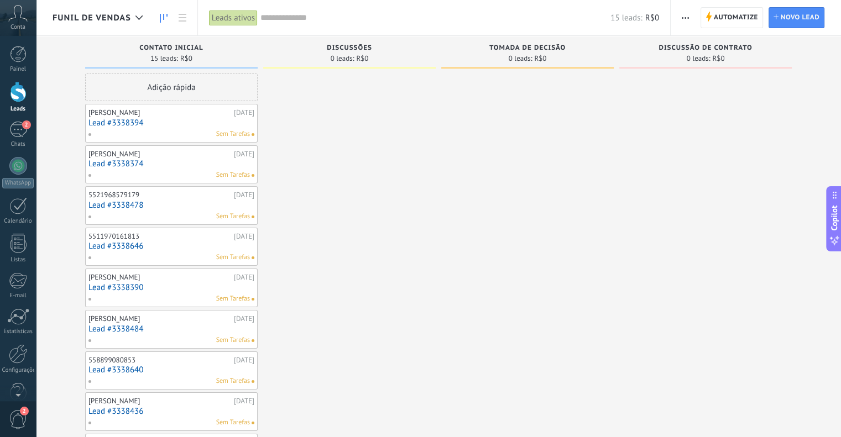
click at [465, 175] on div at bounding box center [527, 397] width 172 height 646
click at [22, 361] on div at bounding box center [18, 353] width 19 height 19
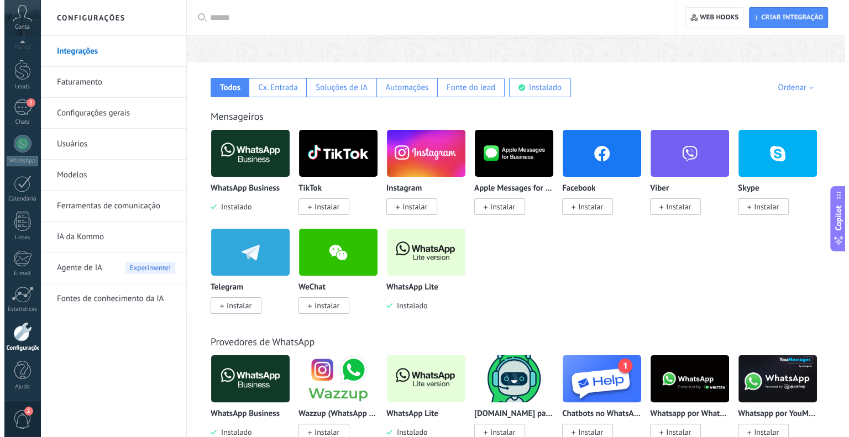
scroll to position [166, 0]
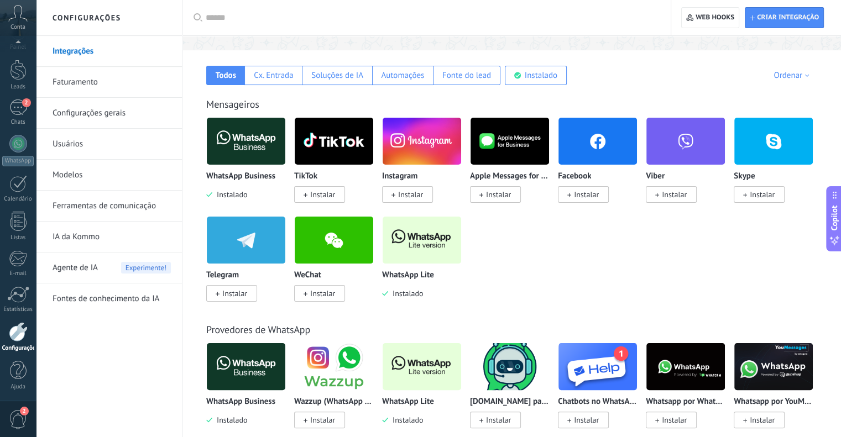
click at [401, 251] on img at bounding box center [421, 240] width 78 height 54
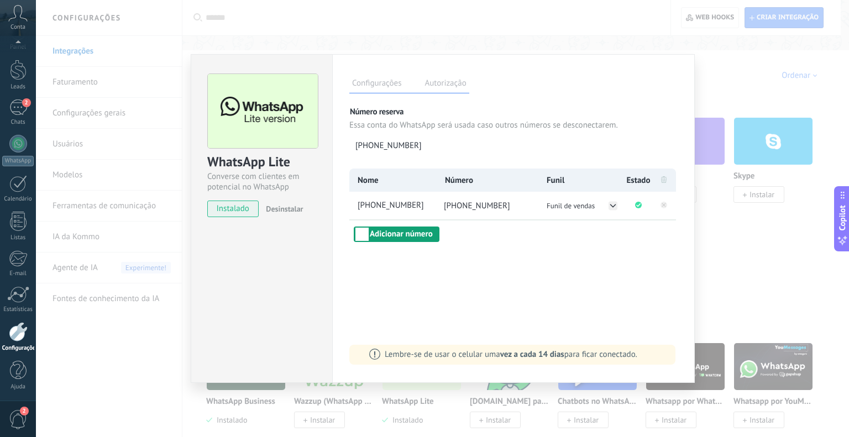
click at [432, 230] on button "Adicionar número" at bounding box center [397, 234] width 86 height 15
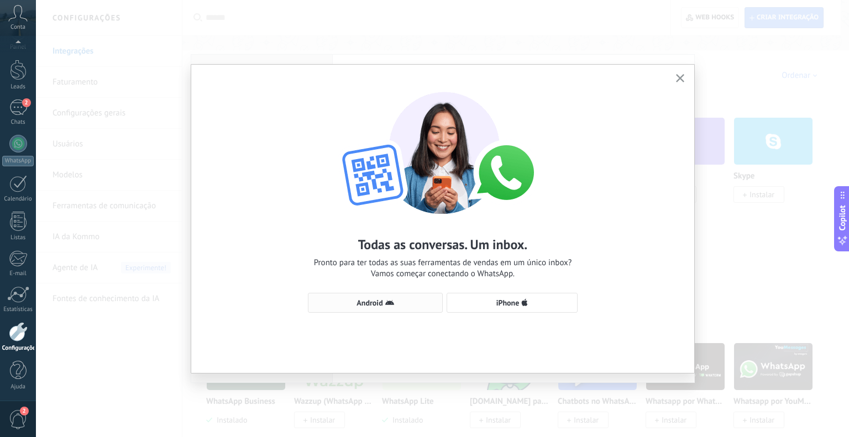
click at [422, 298] on button "Android" at bounding box center [375, 303] width 135 height 20
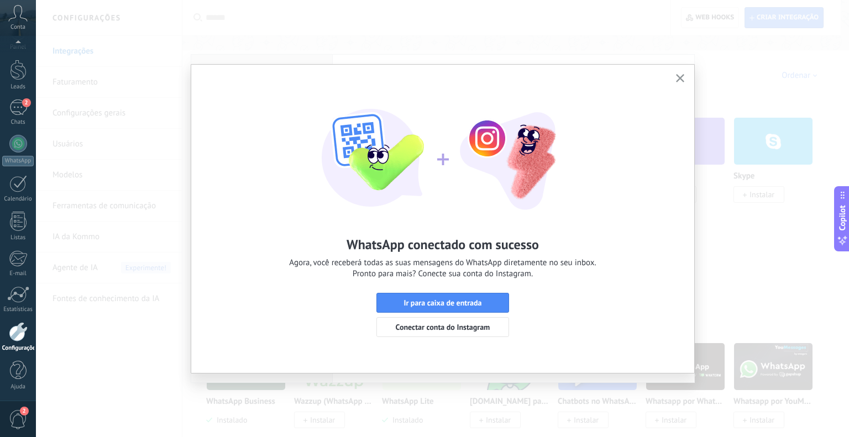
click at [422, 300] on span "Ir para caixa de entrada" at bounding box center [442, 303] width 78 height 8
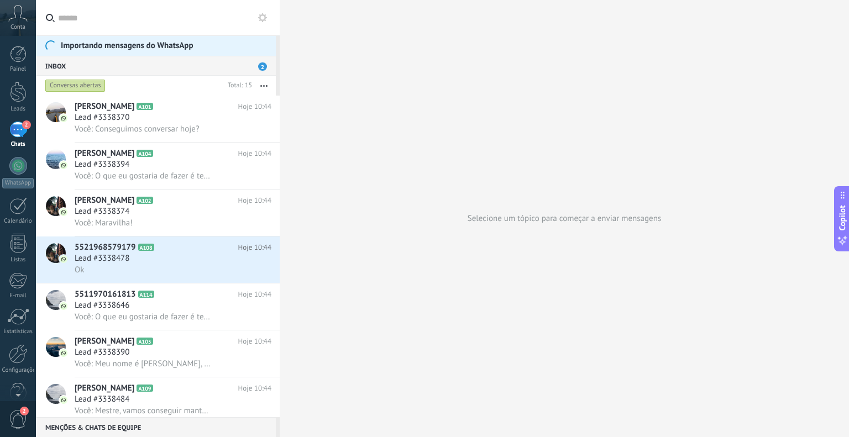
click at [258, 69] on div "Inbox 2" at bounding box center [156, 66] width 240 height 20
